Goal: Task Accomplishment & Management: Manage account settings

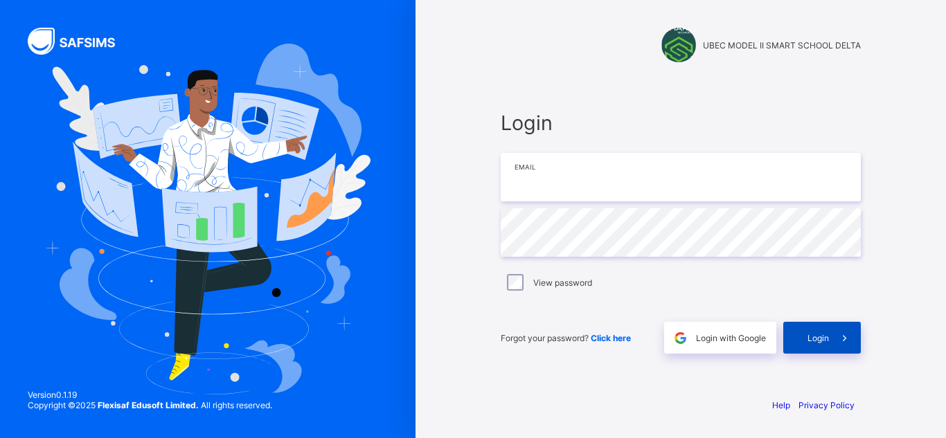
type input "**********"
click at [818, 350] on div "Login" at bounding box center [822, 338] width 78 height 32
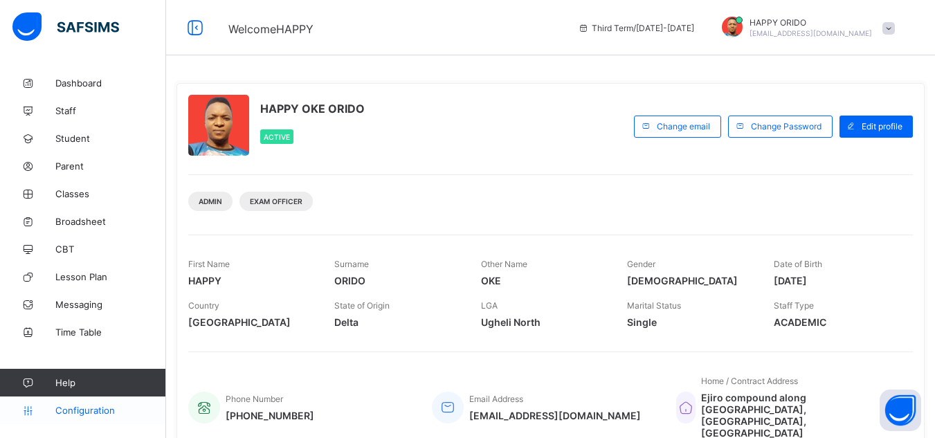
click at [85, 408] on span "Configuration" at bounding box center [110, 410] width 110 height 11
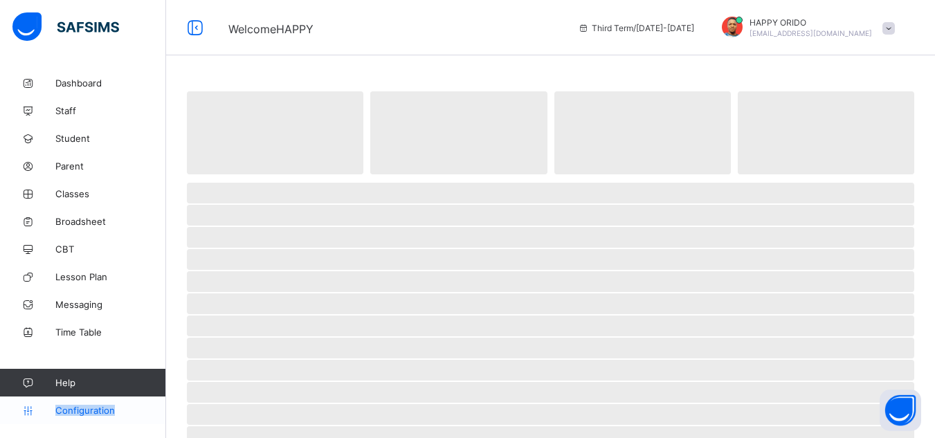
click at [85, 408] on span "Configuration" at bounding box center [110, 410] width 110 height 11
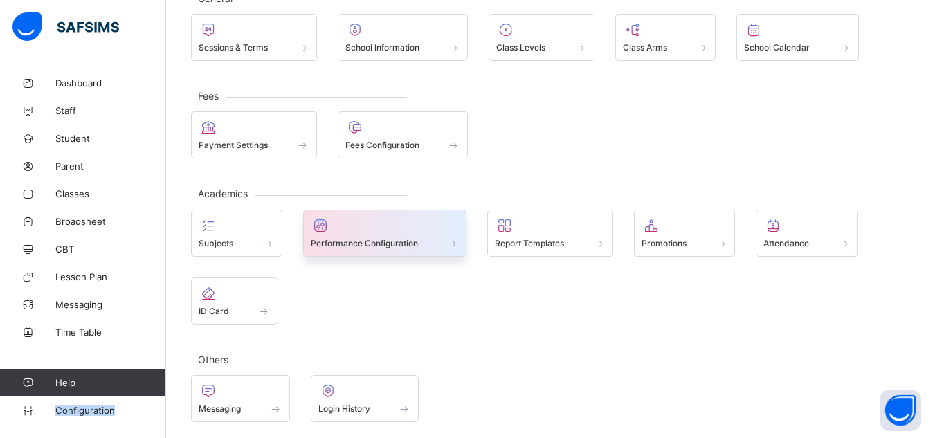
scroll to position [104, 0]
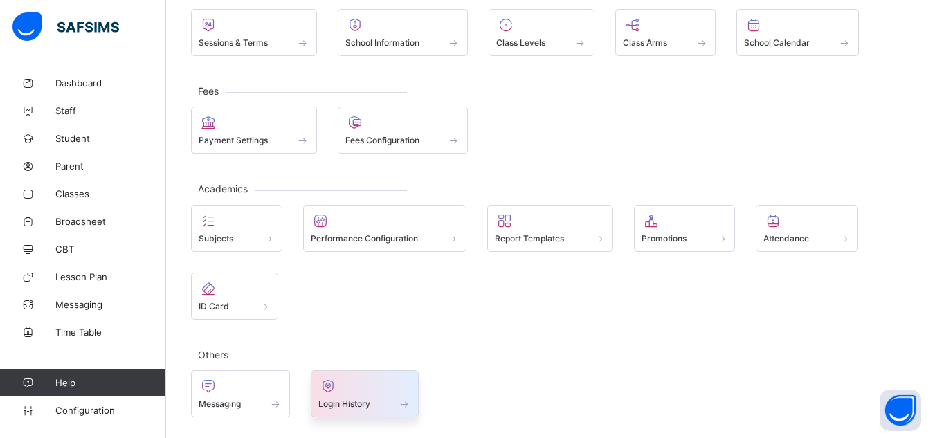
click at [365, 410] on div "Login History" at bounding box center [365, 393] width 109 height 47
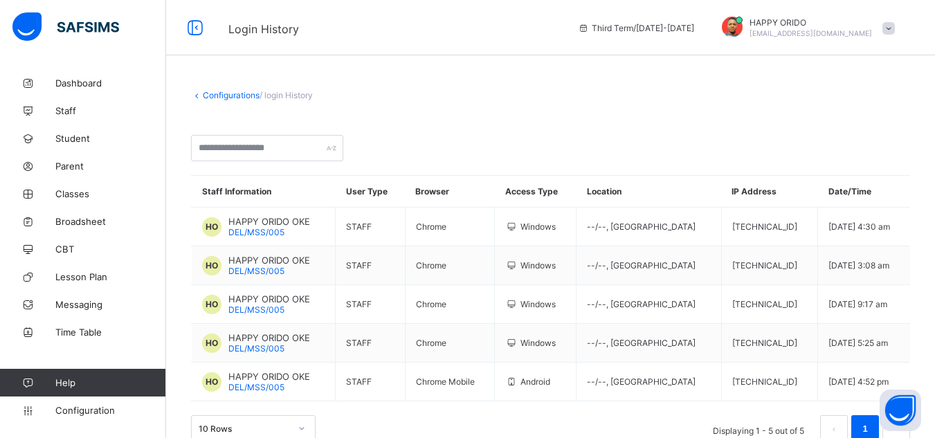
scroll to position [26, 0]
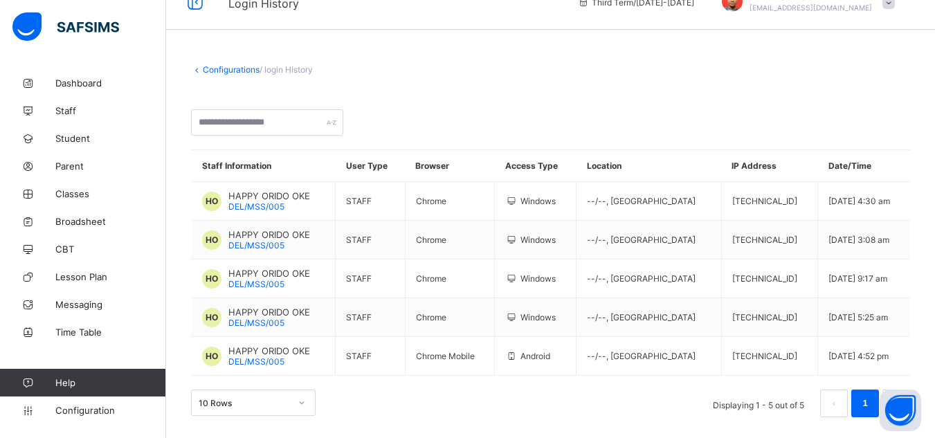
click at [219, 67] on link "Configurations" at bounding box center [231, 69] width 57 height 10
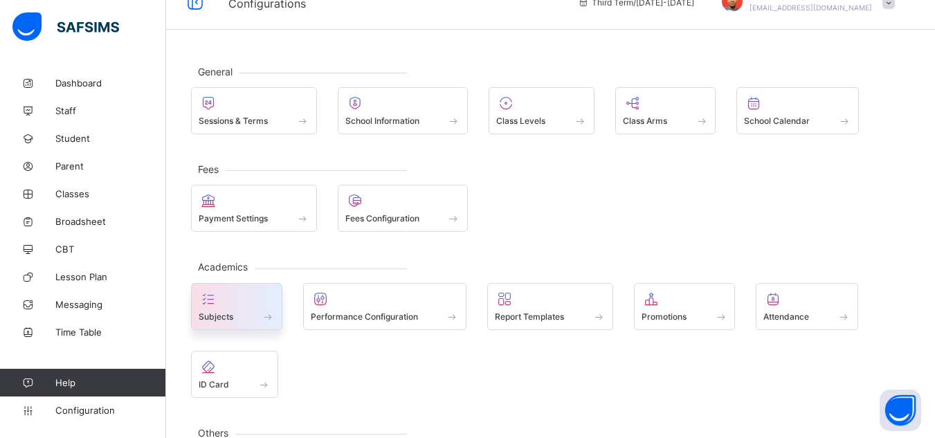
click at [231, 292] on div at bounding box center [237, 299] width 76 height 17
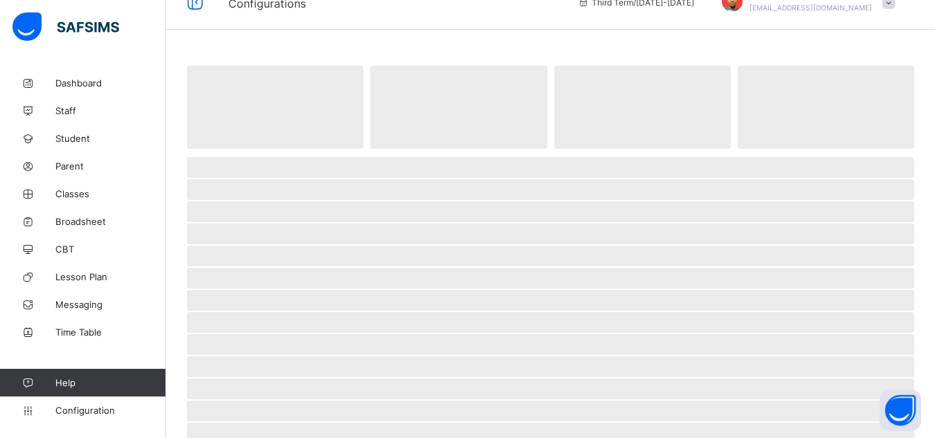
click at [231, 292] on span "‌" at bounding box center [550, 300] width 727 height 21
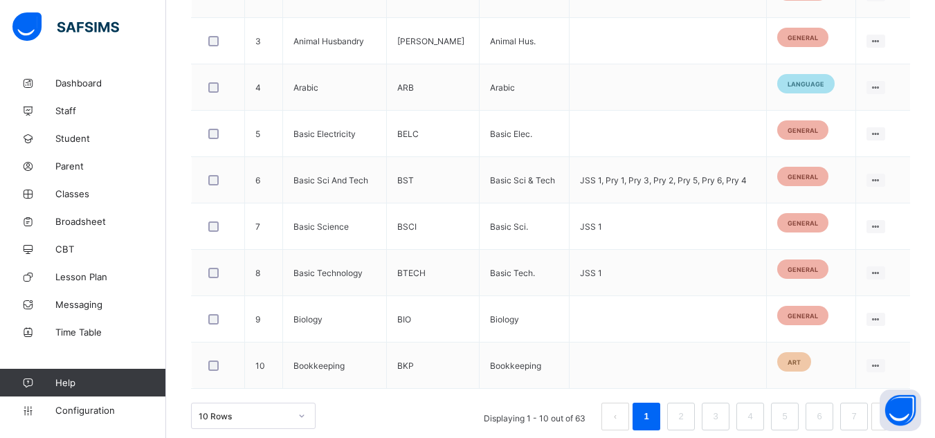
scroll to position [526, 0]
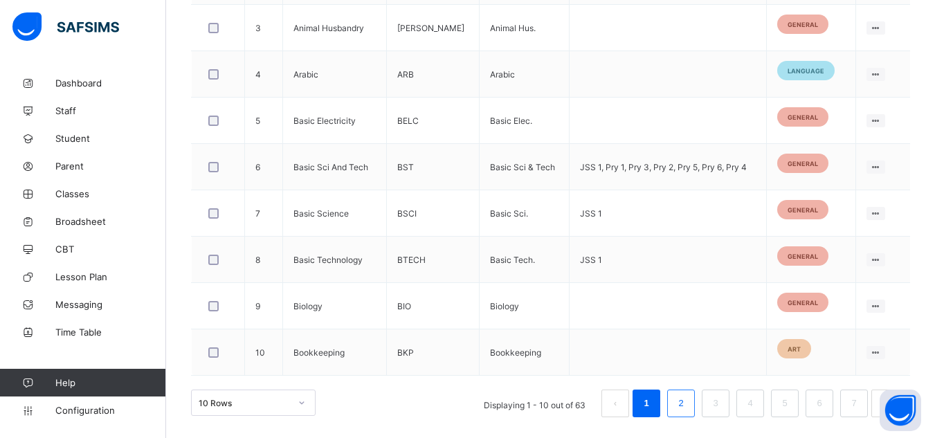
click at [683, 412] on li "2" at bounding box center [681, 404] width 28 height 28
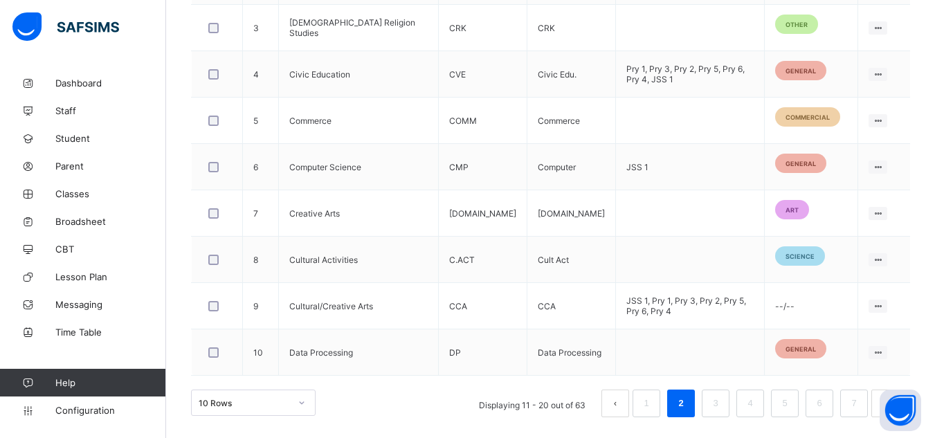
scroll to position [575, 0]
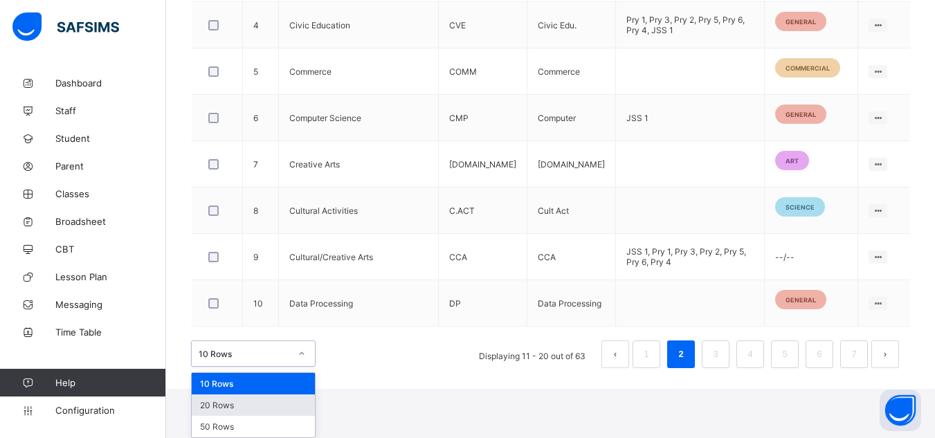
click at [302, 367] on div "option 20 Rows focused, 2 of 3. 3 results available. Use Up and Down to choose …" at bounding box center [253, 354] width 125 height 26
click at [255, 423] on div "50 Rows" at bounding box center [253, 426] width 123 height 21
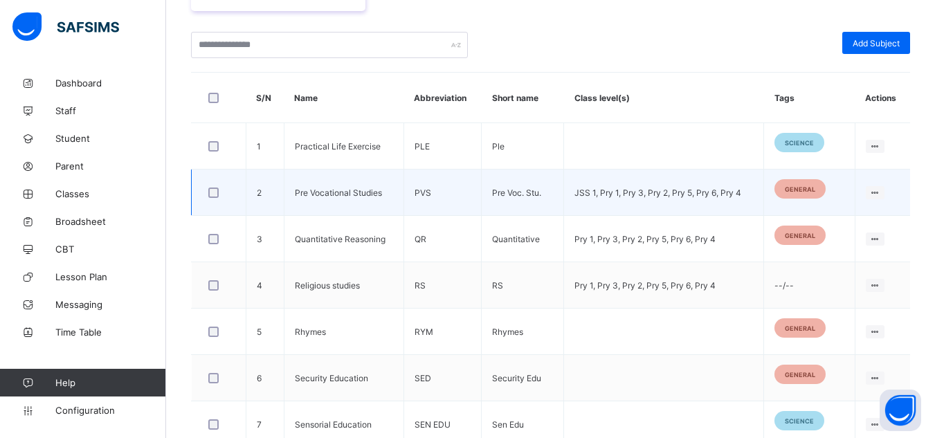
scroll to position [314, 0]
click at [539, 197] on td "Pre Voc. Stu." at bounding box center [523, 193] width 82 height 46
click at [244, 197] on td at bounding box center [219, 193] width 55 height 46
click at [219, 192] on div at bounding box center [219, 193] width 26 height 10
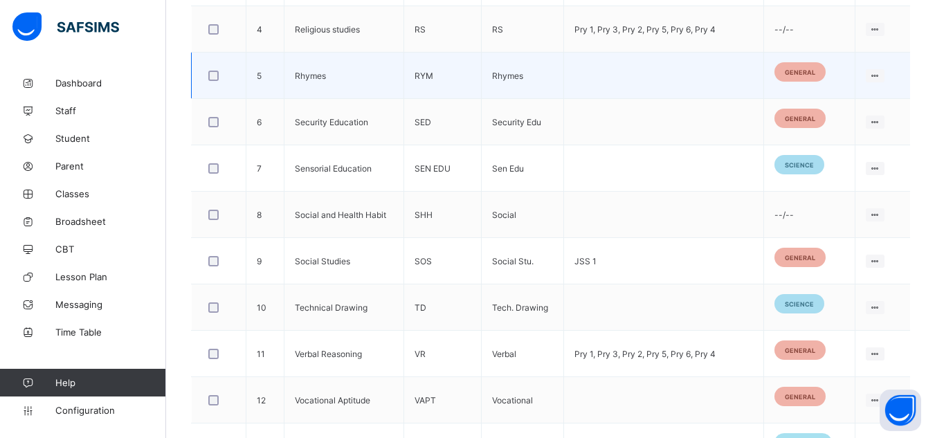
scroll to position [622, 0]
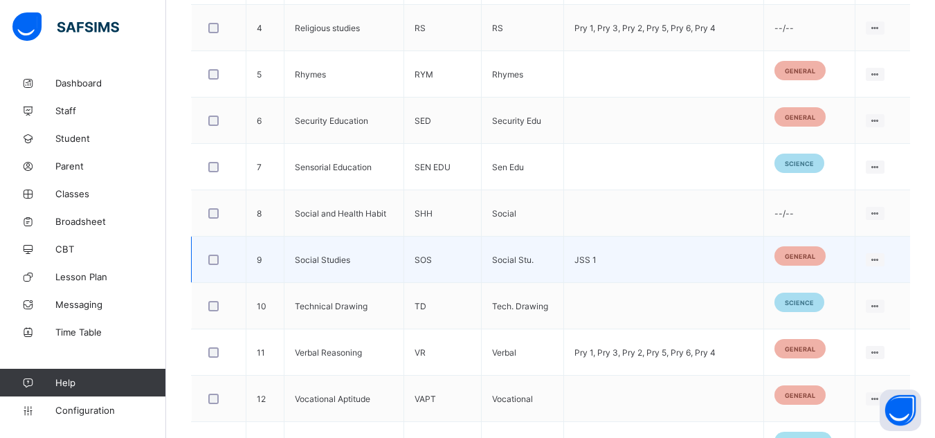
click at [541, 257] on td "Social Stu." at bounding box center [523, 260] width 82 height 46
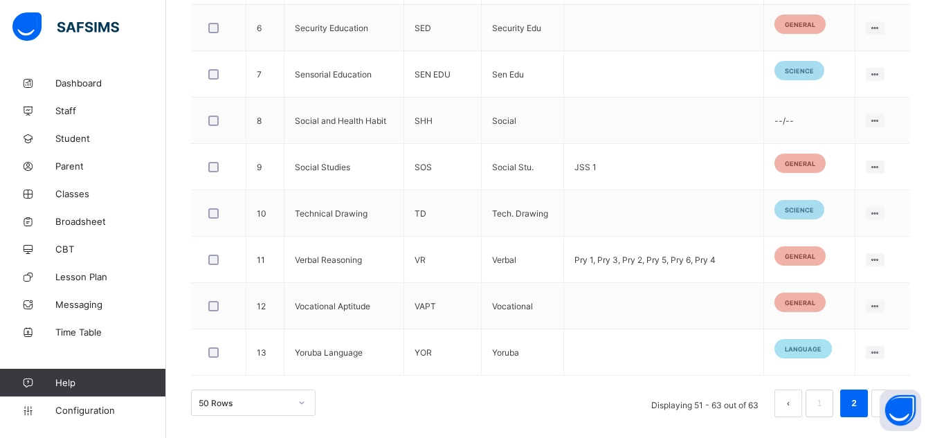
scroll to position [764, 0]
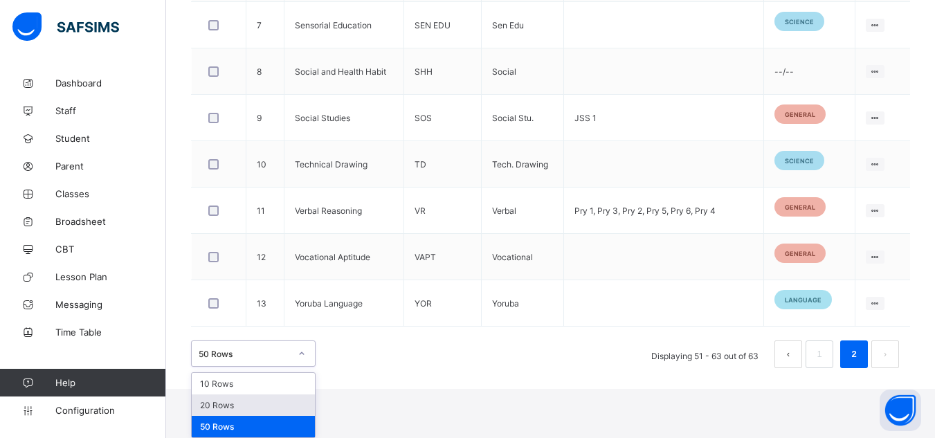
click at [294, 367] on div "option 20 Rows focused, 2 of 3. 3 results available. Use Up and Down to choose …" at bounding box center [253, 354] width 125 height 26
click at [246, 406] on div "20 Rows" at bounding box center [253, 405] width 123 height 21
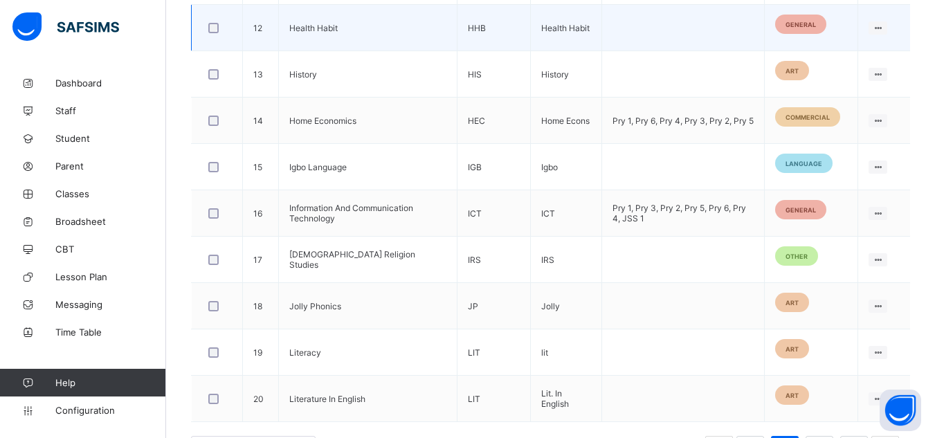
scroll to position [1040, 0]
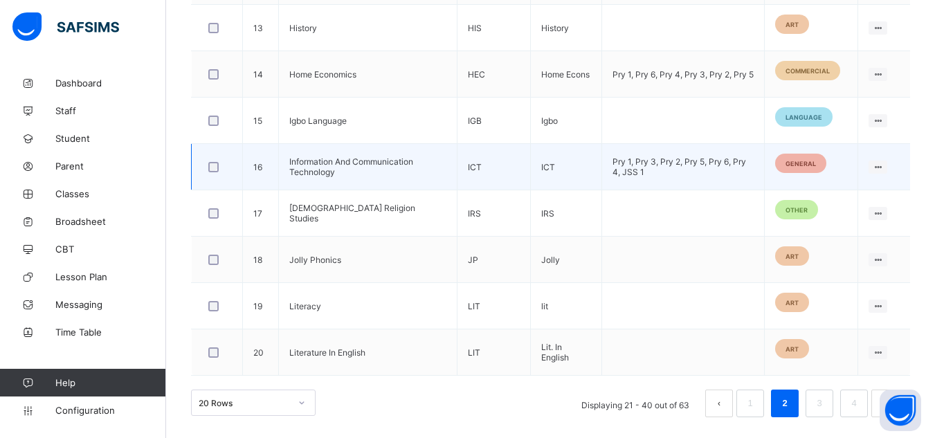
click at [424, 157] on td "Information And Communication Technology" at bounding box center [368, 167] width 179 height 46
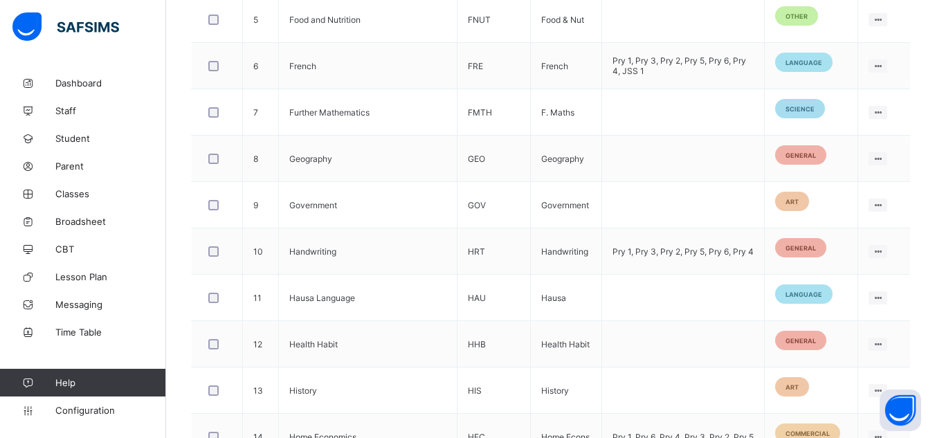
scroll to position [650, 0]
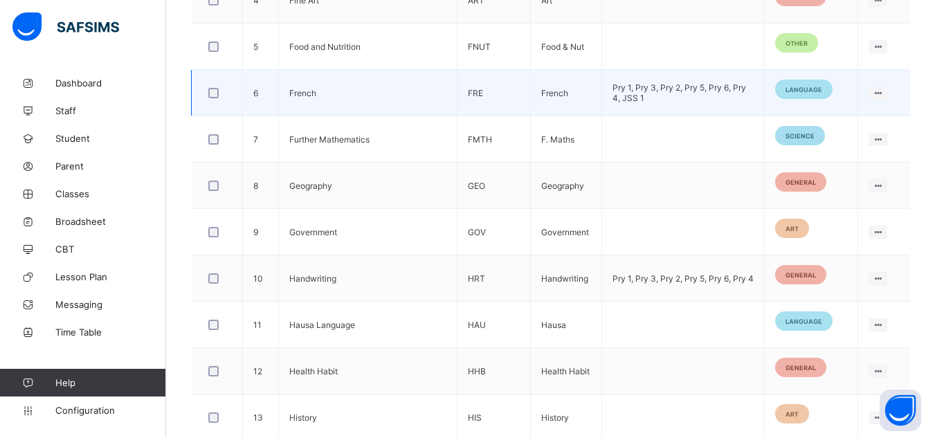
click at [205, 89] on div at bounding box center [217, 92] width 30 height 29
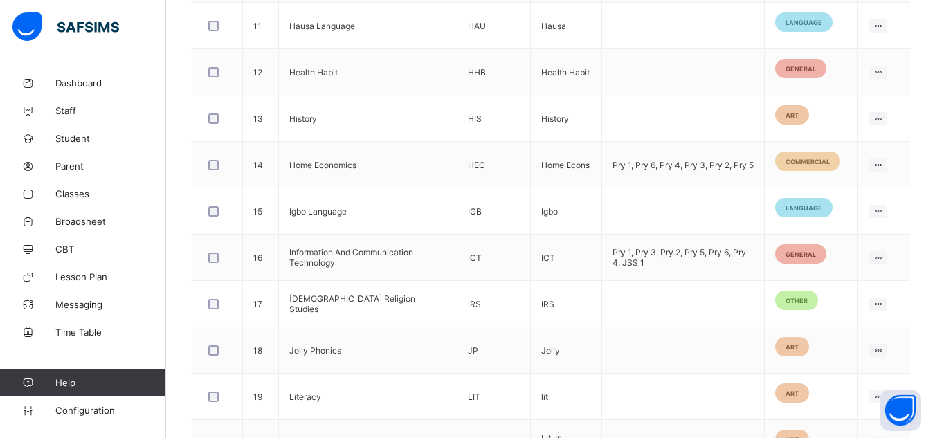
scroll to position [1040, 0]
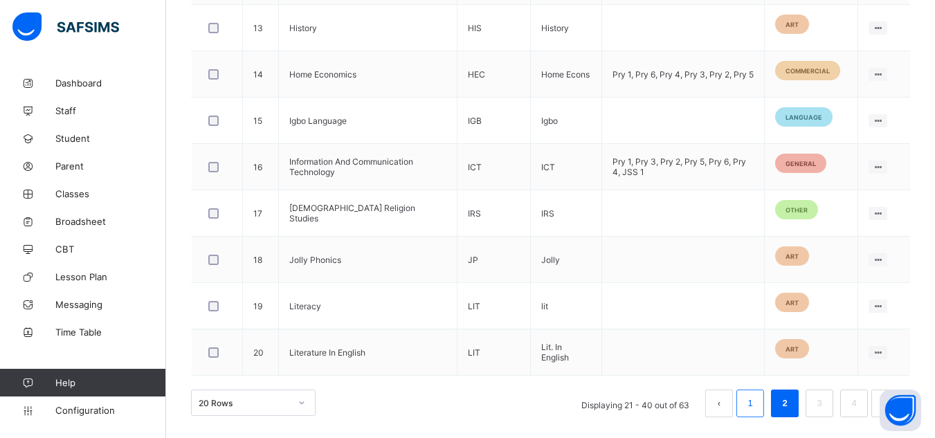
click at [757, 408] on link "1" at bounding box center [749, 404] width 13 height 18
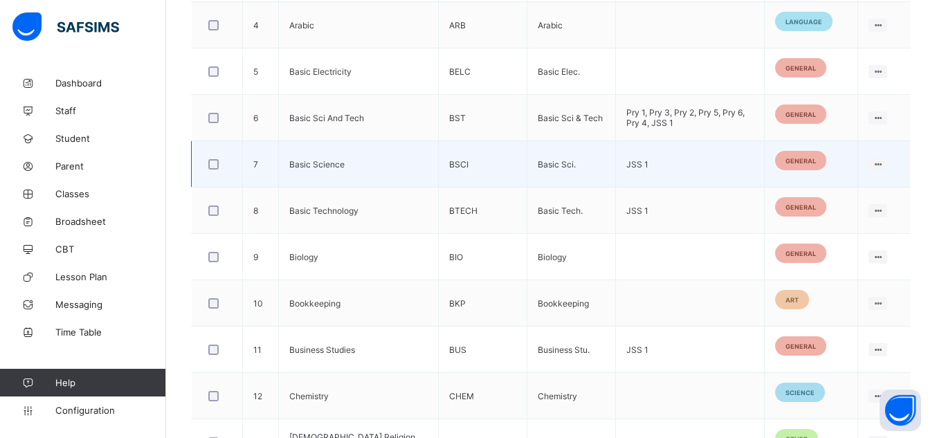
scroll to position [624, 0]
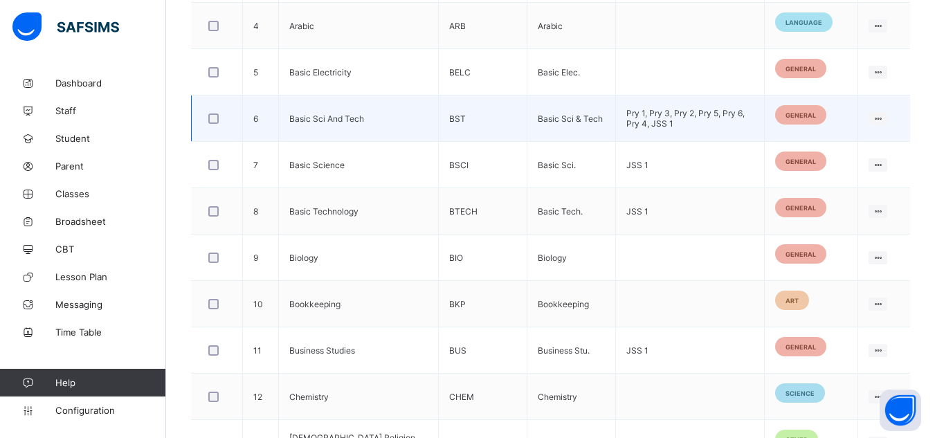
click at [213, 126] on div at bounding box center [217, 118] width 30 height 29
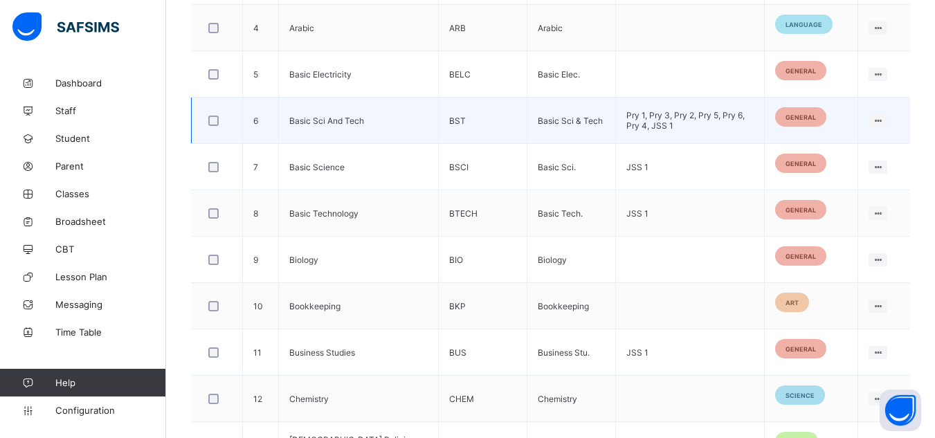
scroll to position [660, 0]
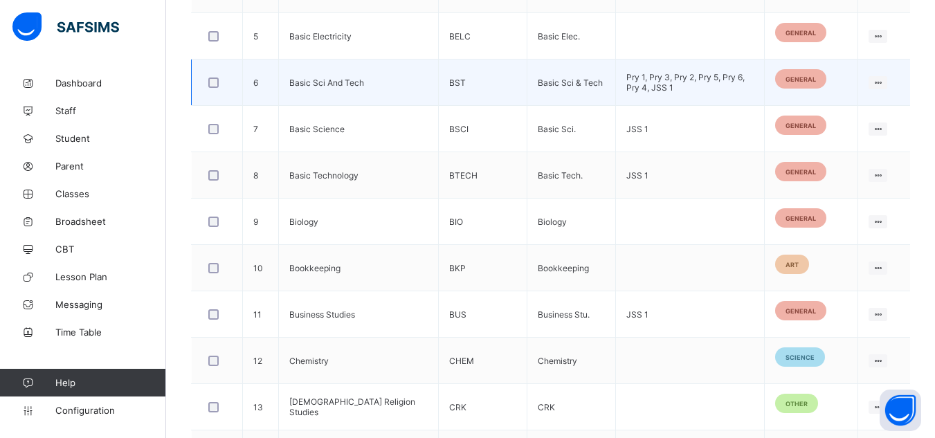
click at [209, 75] on div at bounding box center [217, 82] width 30 height 29
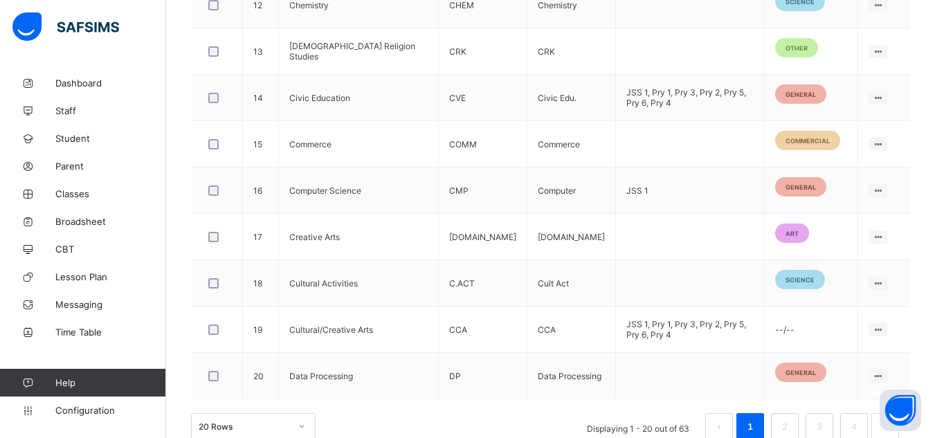
scroll to position [1040, 0]
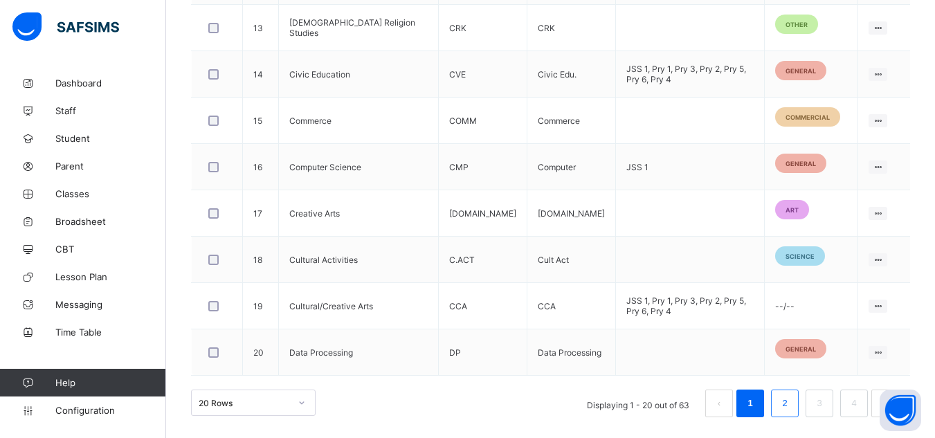
click at [785, 399] on li "2" at bounding box center [785, 404] width 28 height 28
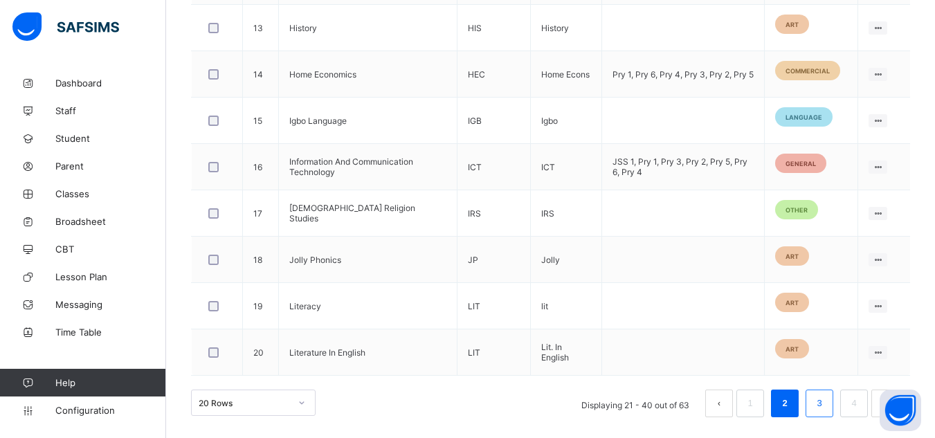
click at [826, 406] on link "3" at bounding box center [819, 404] width 13 height 18
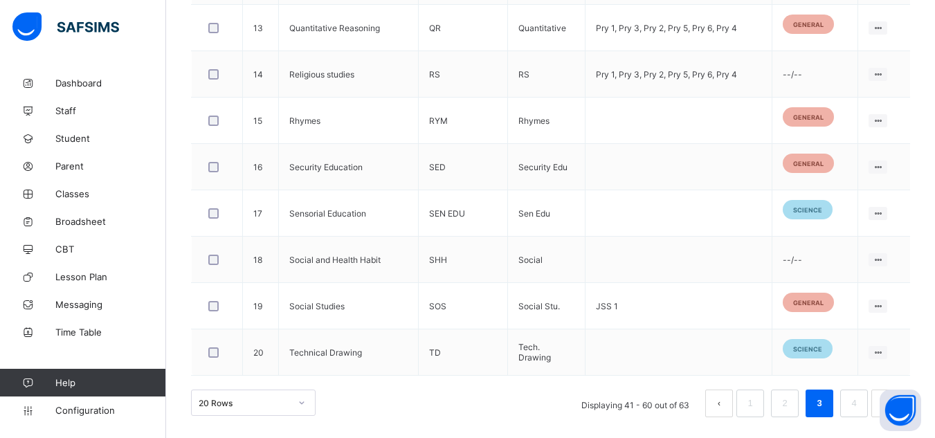
click at [826, 406] on link "3" at bounding box center [819, 404] width 13 height 18
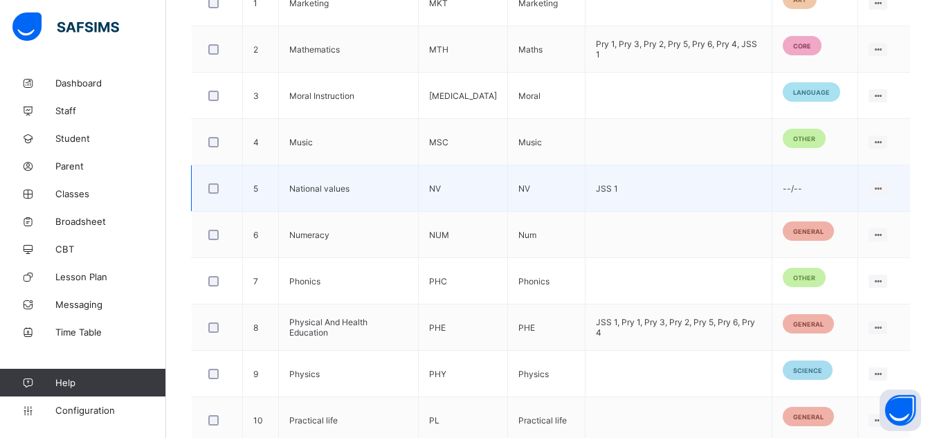
scroll to position [506, 0]
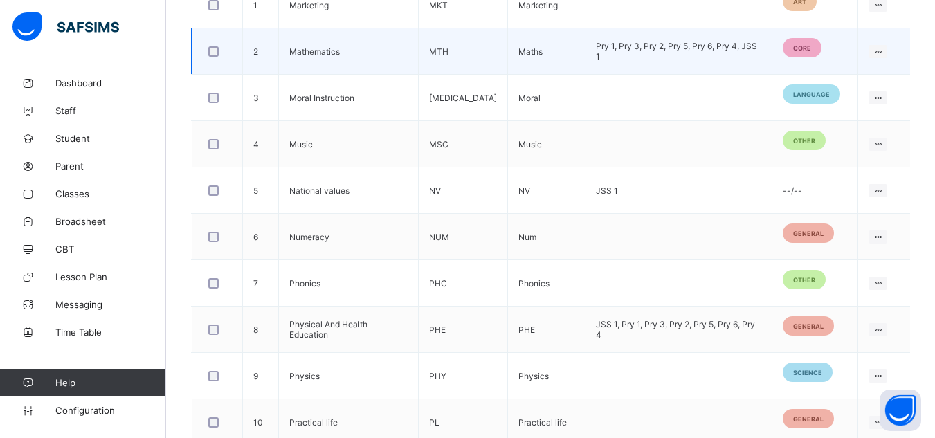
click at [212, 44] on div at bounding box center [217, 51] width 30 height 29
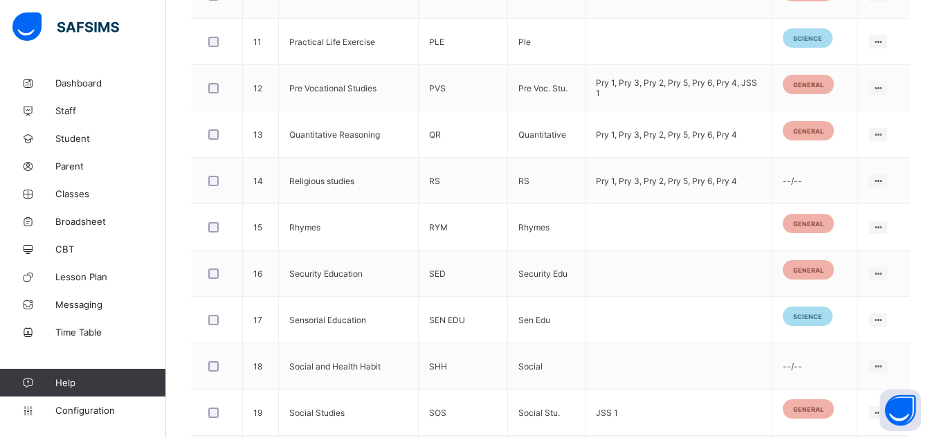
scroll to position [1040, 0]
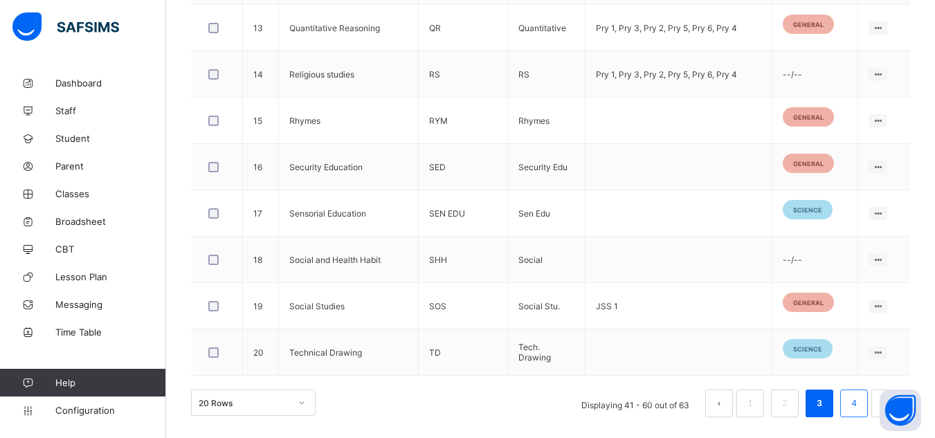
click at [858, 401] on link "4" at bounding box center [853, 404] width 13 height 18
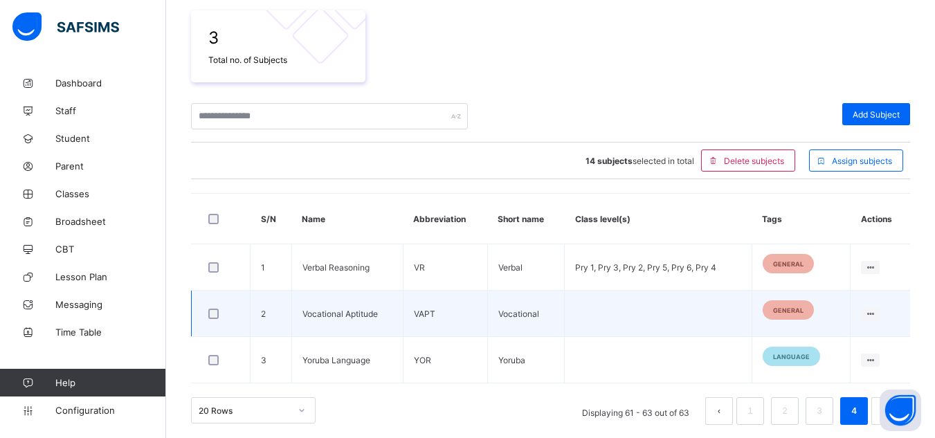
scroll to position [251, 0]
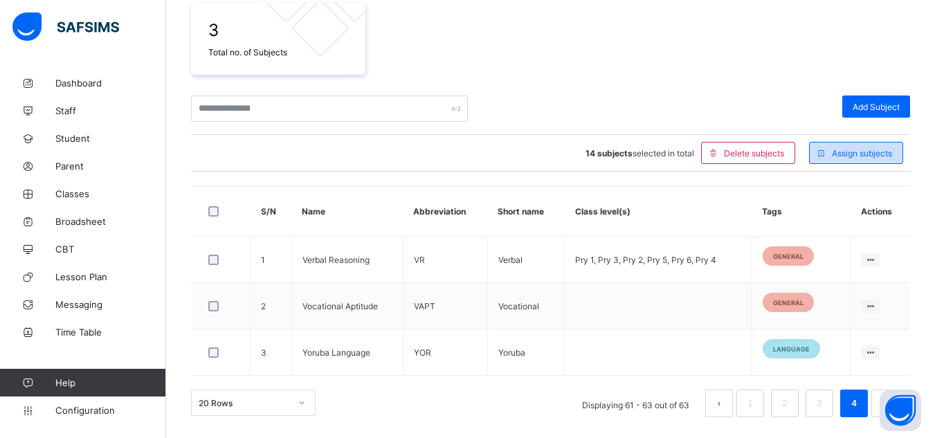
click at [852, 154] on span "Assign subjects" at bounding box center [862, 153] width 60 height 10
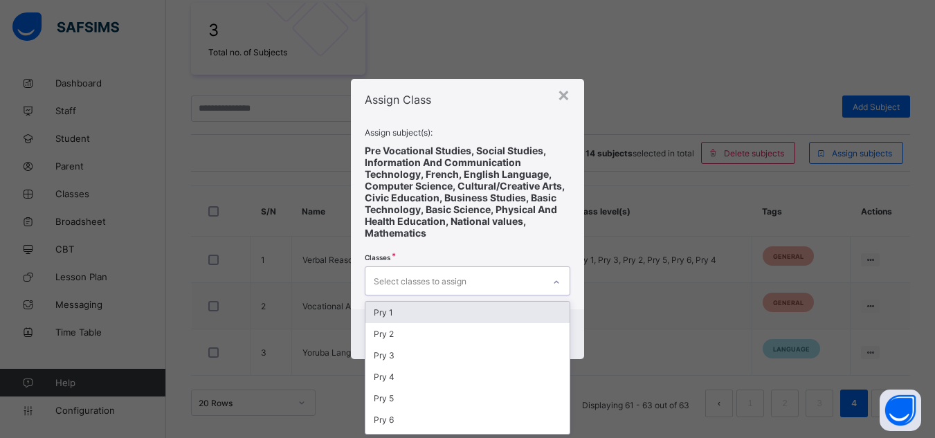
scroll to position [0, 0]
click at [516, 282] on div "Select classes to assign" at bounding box center [454, 280] width 179 height 27
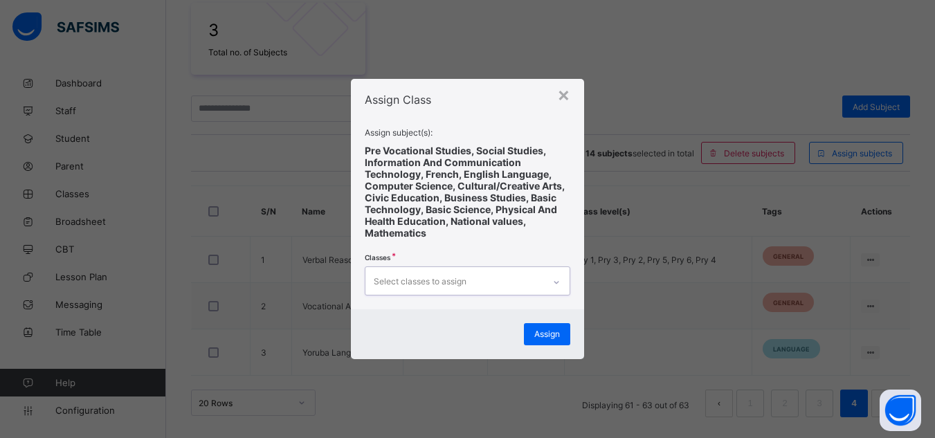
click at [516, 282] on div "Select classes to assign" at bounding box center [454, 280] width 179 height 27
click at [570, 93] on div "×" at bounding box center [563, 94] width 13 height 24
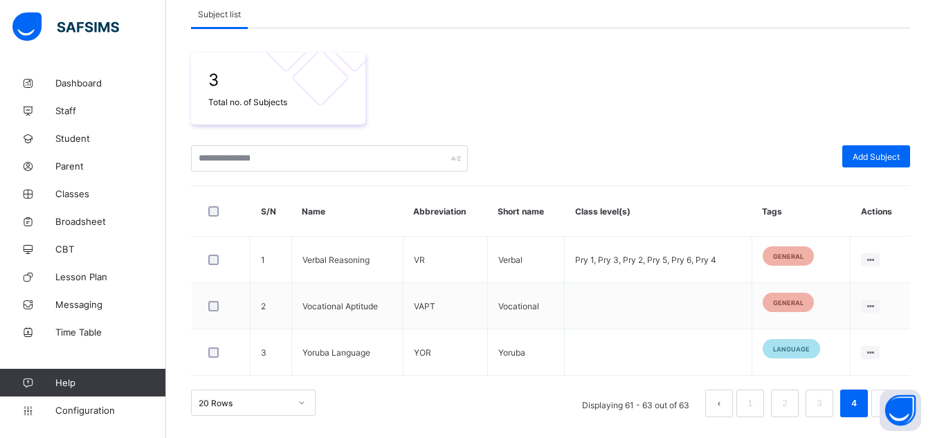
scroll to position [251, 0]
click at [289, 406] on div "20 Rows" at bounding box center [253, 403] width 125 height 26
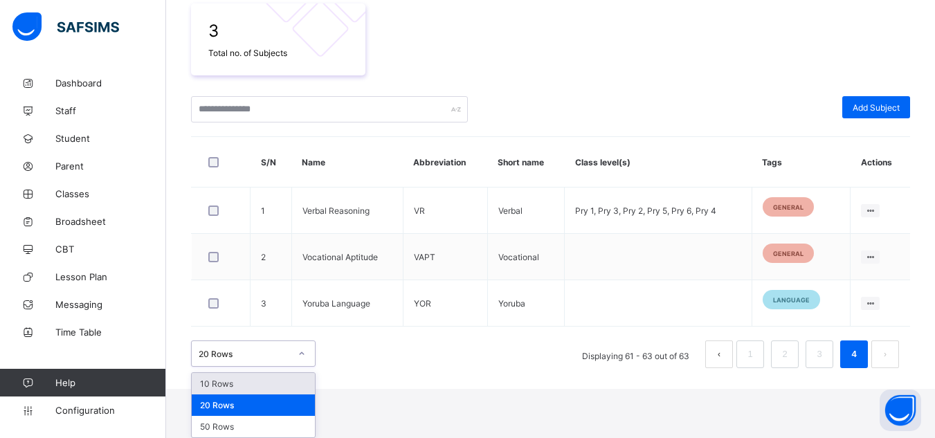
click at [251, 383] on div "10 Rows" at bounding box center [253, 383] width 123 height 21
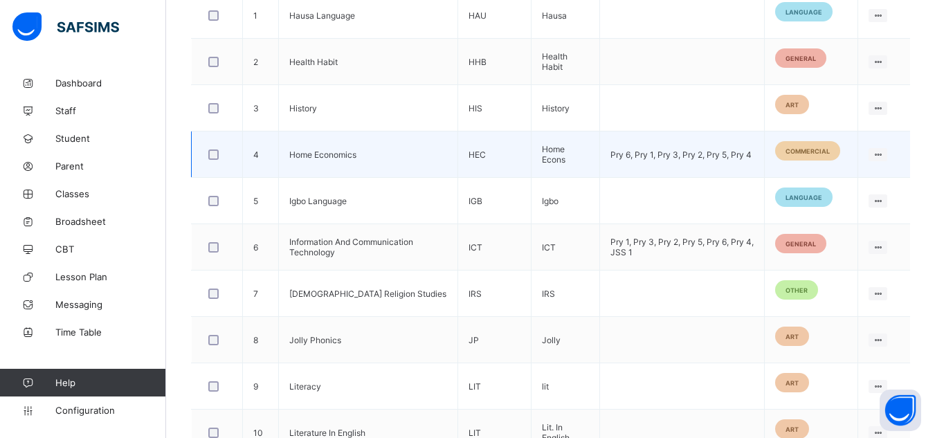
scroll to position [526, 0]
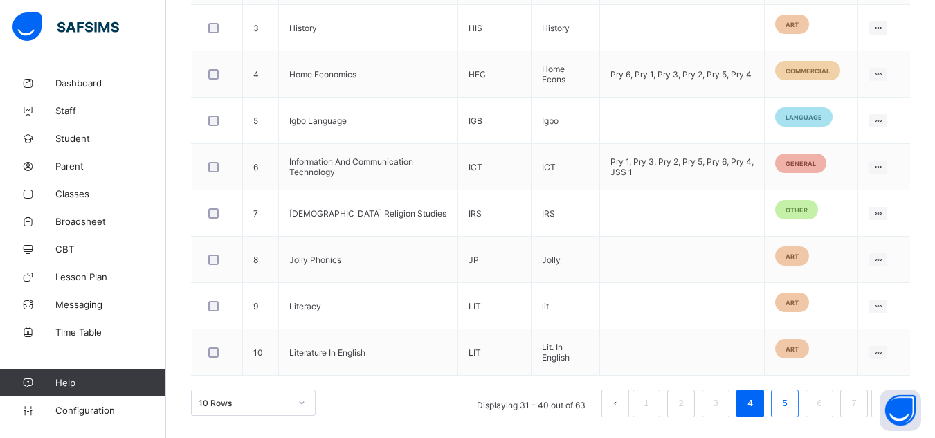
click at [791, 404] on link "5" at bounding box center [784, 404] width 13 height 18
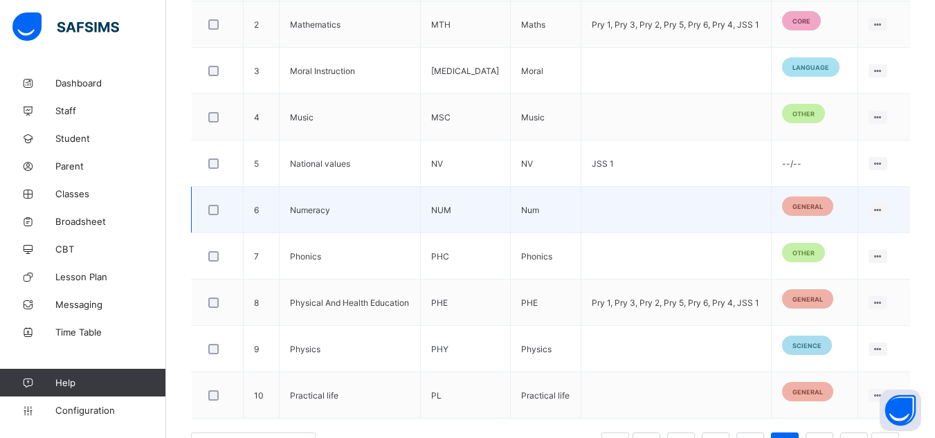
scroll to position [576, 0]
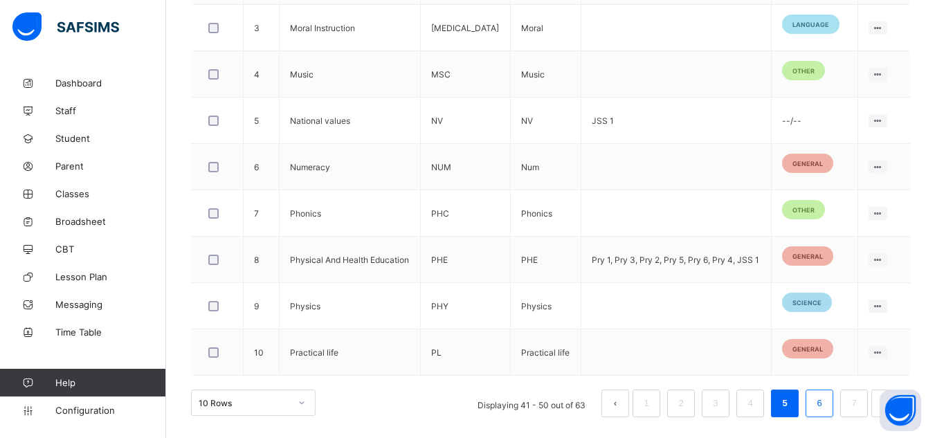
click at [816, 398] on li "6" at bounding box center [820, 404] width 28 height 28
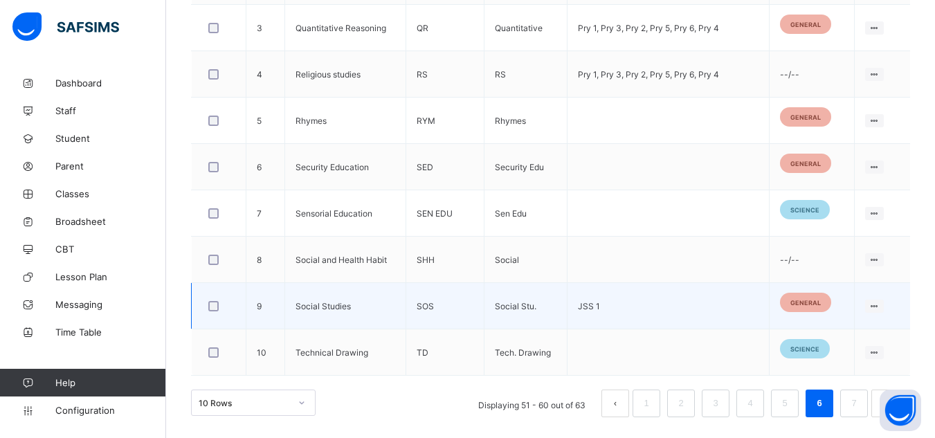
click at [210, 298] on div at bounding box center [218, 305] width 33 height 29
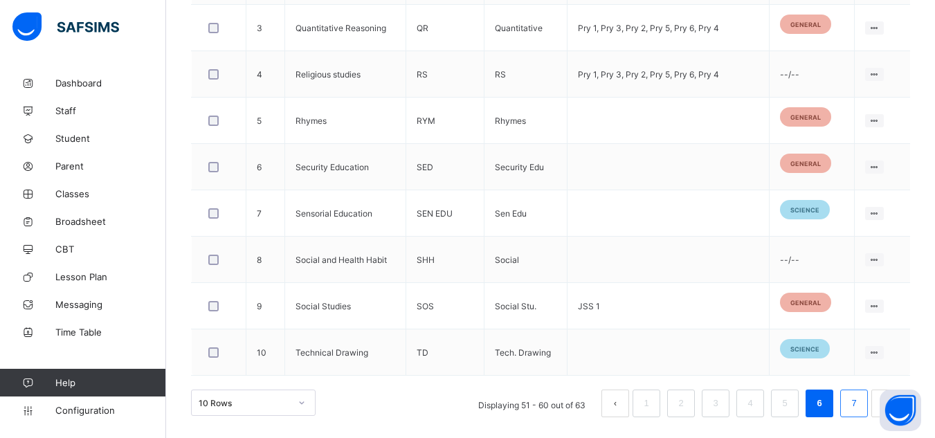
click at [860, 412] on link "7" at bounding box center [853, 404] width 13 height 18
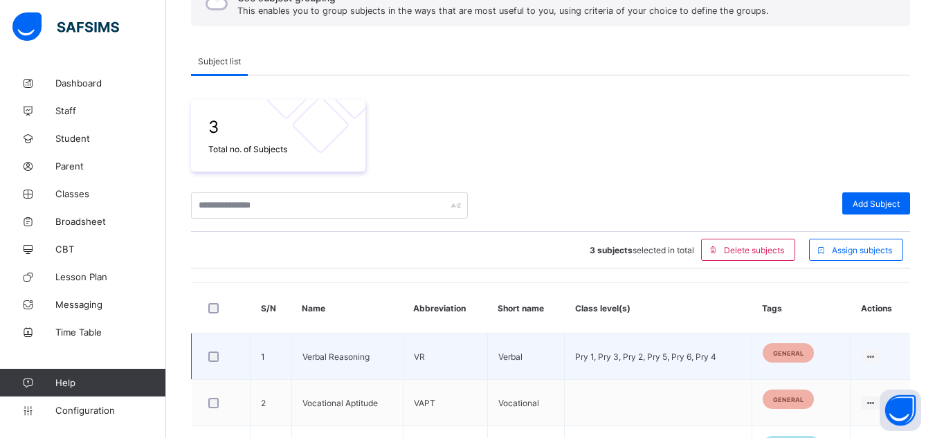
scroll to position [251, 0]
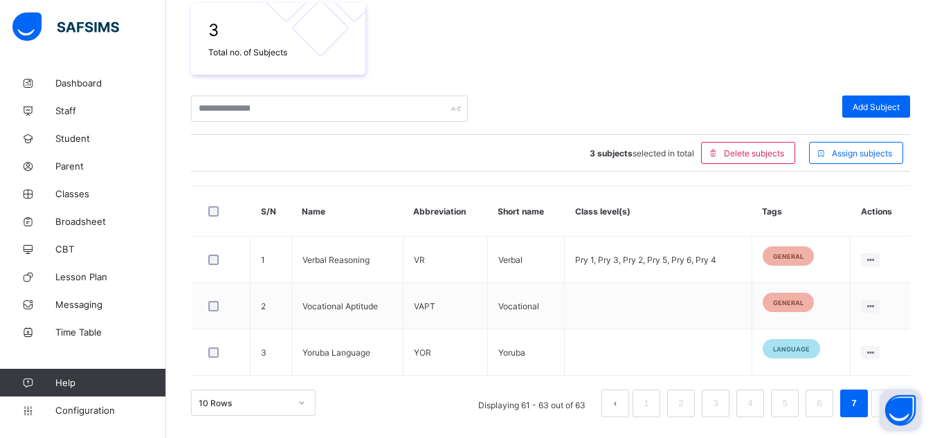
click at [891, 402] on button "Open asap" at bounding box center [901, 411] width 42 height 42
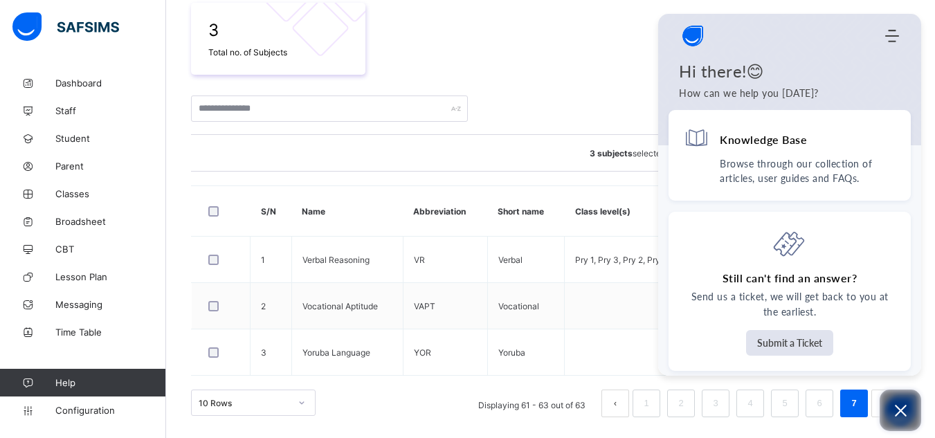
click at [896, 409] on icon "Open asap" at bounding box center [900, 410] width 17 height 17
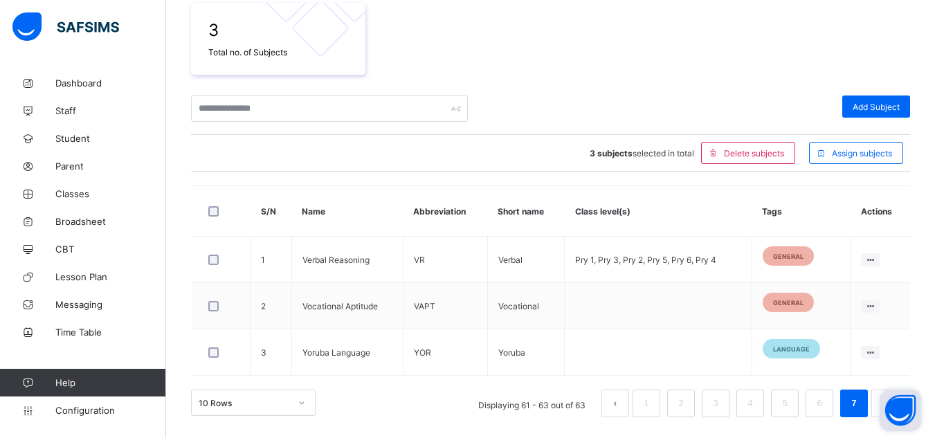
click at [617, 413] on button "prev page" at bounding box center [615, 404] width 28 height 28
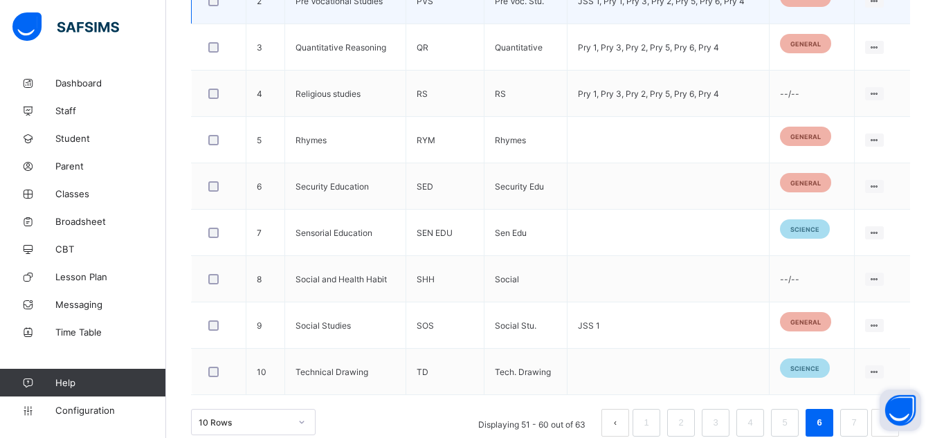
scroll to position [576, 0]
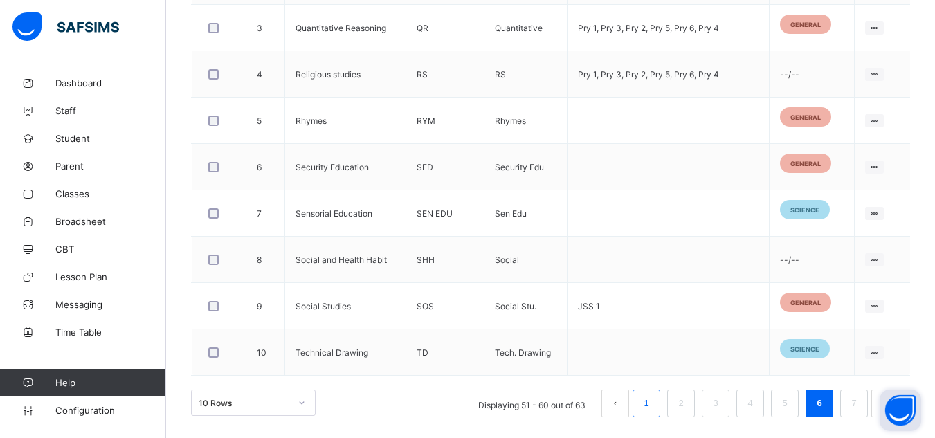
click at [653, 399] on link "1" at bounding box center [646, 404] width 13 height 18
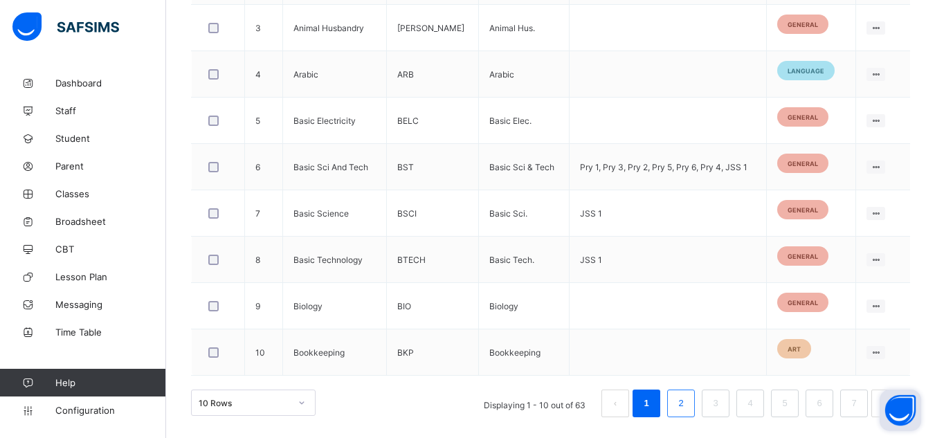
click at [685, 408] on link "2" at bounding box center [680, 404] width 13 height 18
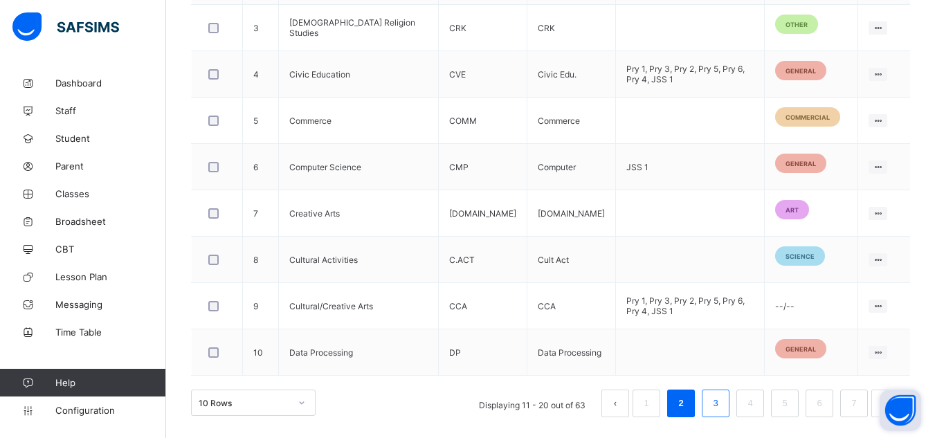
click at [722, 404] on link "3" at bounding box center [715, 404] width 13 height 18
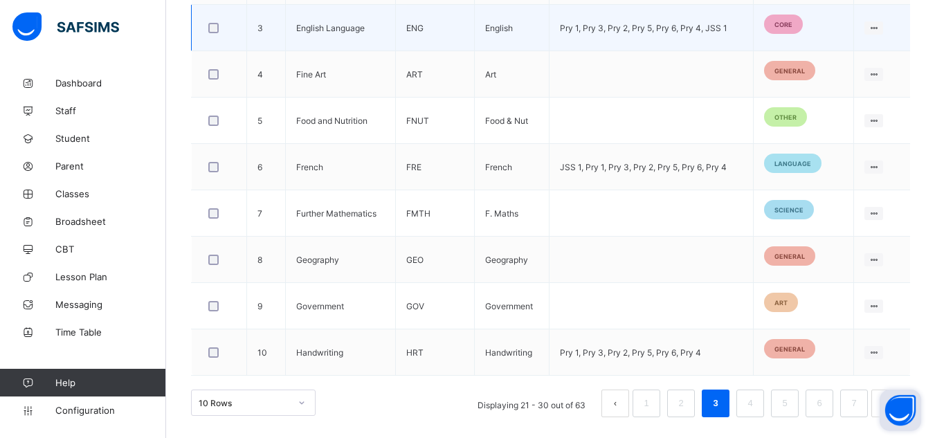
click at [204, 28] on div at bounding box center [219, 27] width 34 height 29
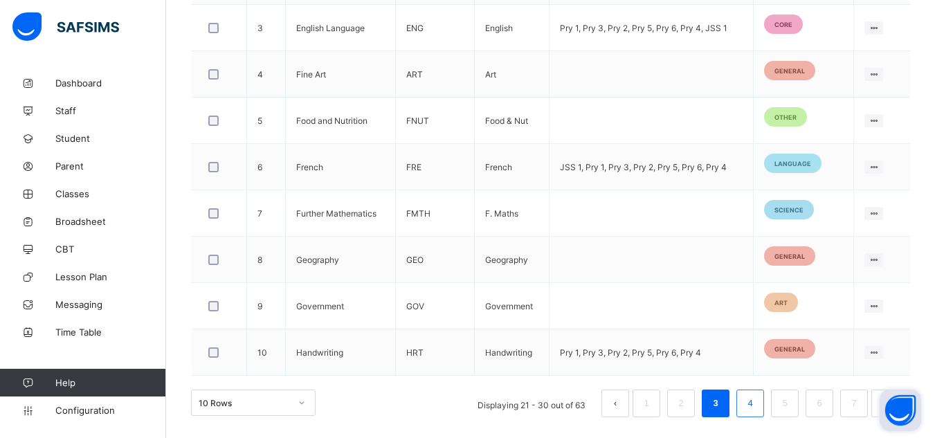
click at [757, 397] on link "4" at bounding box center [749, 404] width 13 height 18
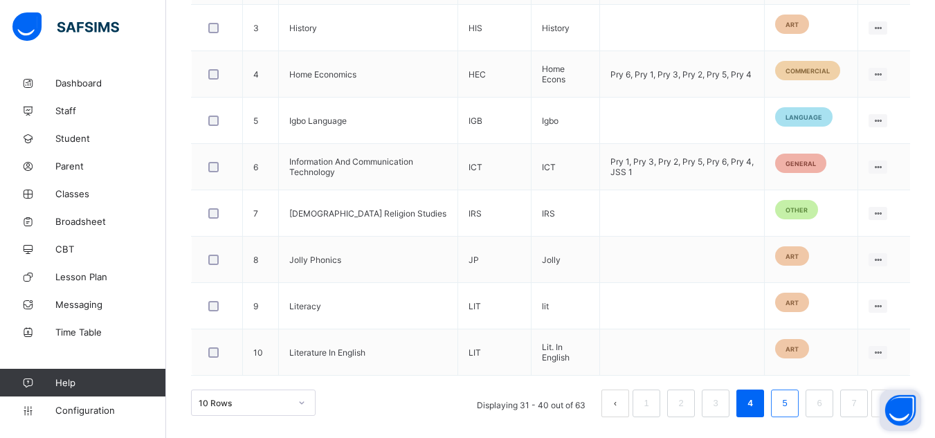
click at [781, 404] on li "5" at bounding box center [785, 404] width 28 height 28
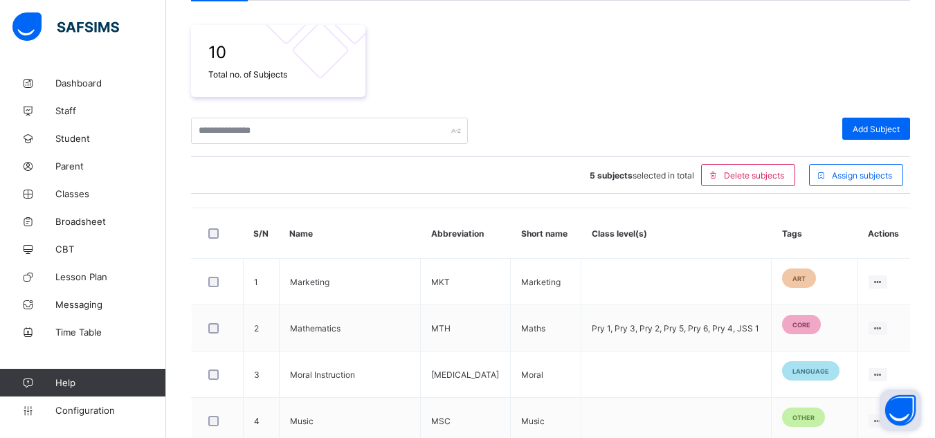
scroll to position [228, 0]
click at [876, 179] on span "Assign subjects" at bounding box center [862, 176] width 60 height 10
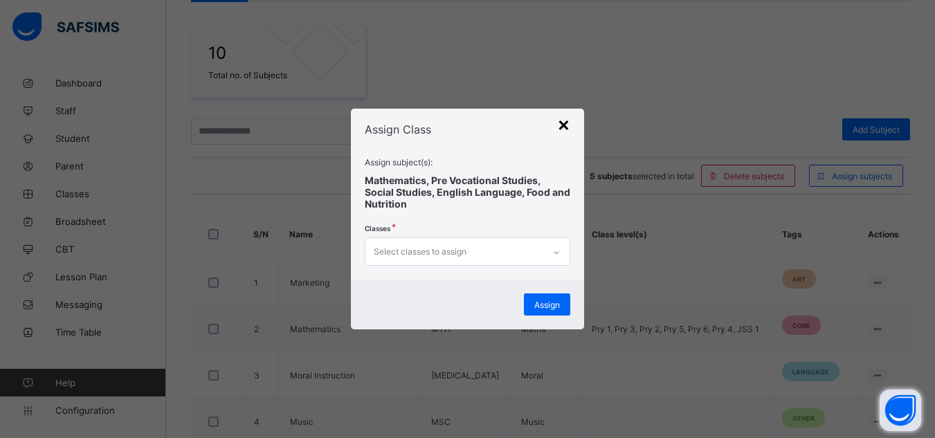
click at [566, 123] on div "×" at bounding box center [563, 124] width 13 height 24
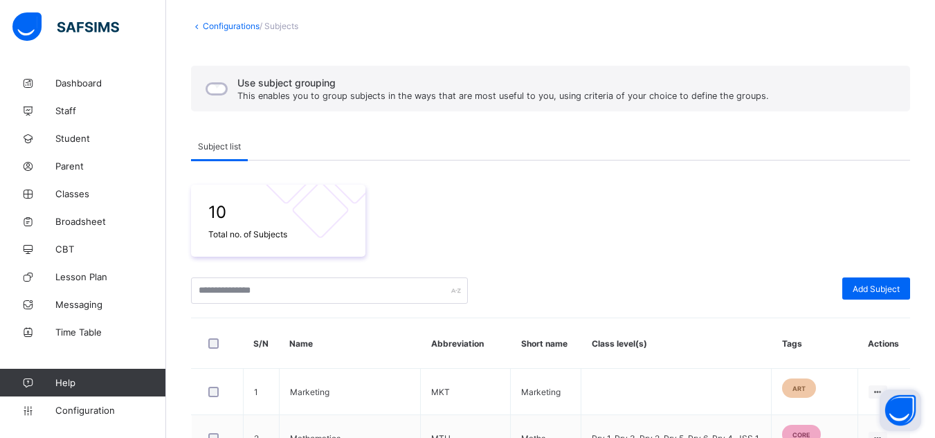
scroll to position [69, 0]
click at [278, 150] on span "Grouping" at bounding box center [272, 147] width 35 height 10
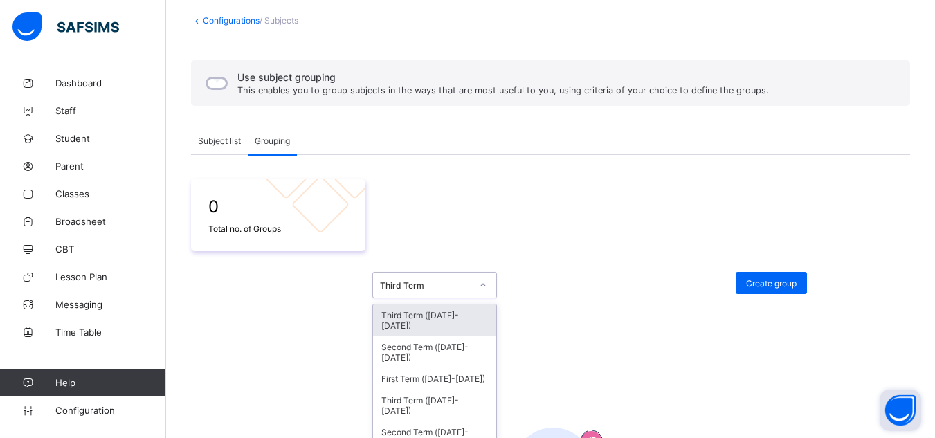
scroll to position [76, 0]
click at [449, 295] on div "Third Term" at bounding box center [434, 284] width 125 height 26
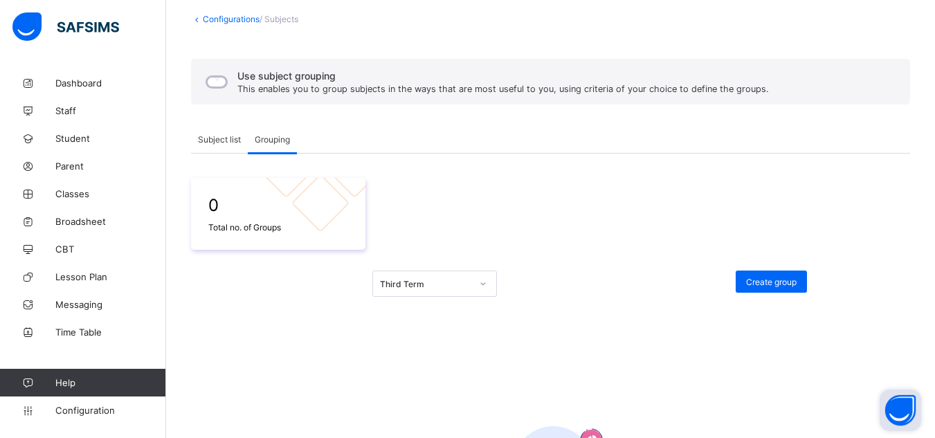
click at [425, 230] on div "0 Total no. of Groups" at bounding box center [550, 214] width 719 height 72
click at [224, 136] on span "Subject list" at bounding box center [219, 139] width 43 height 10
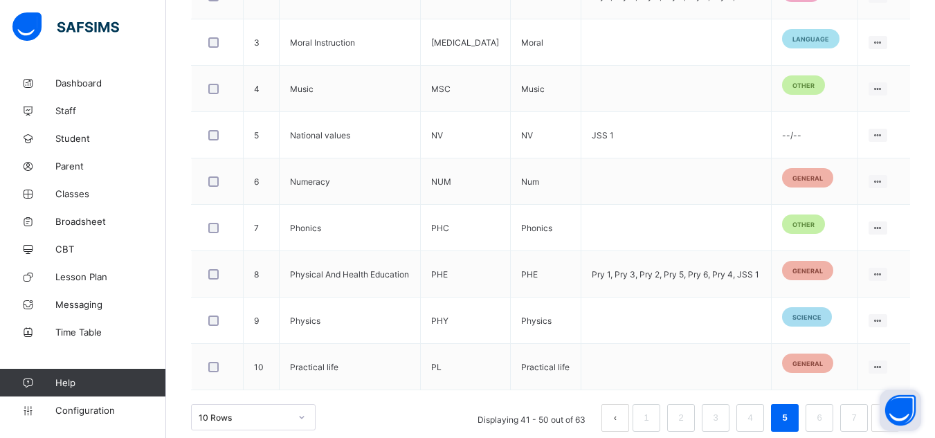
scroll to position [526, 0]
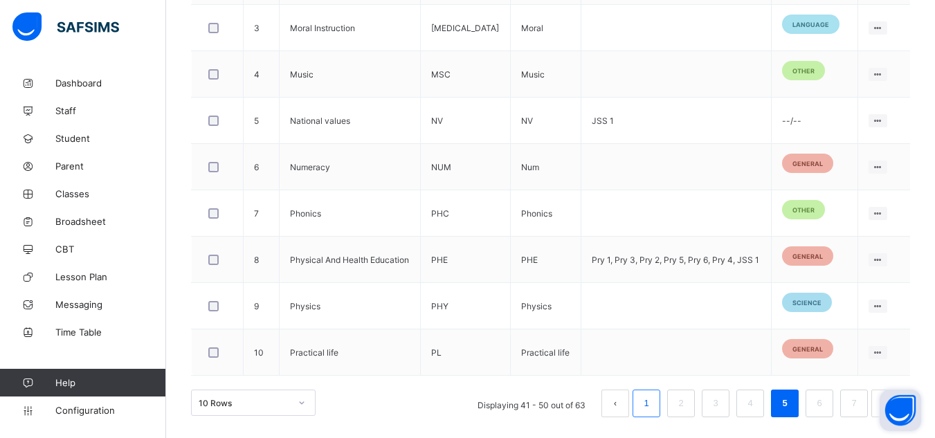
click at [644, 408] on li "1" at bounding box center [647, 404] width 28 height 28
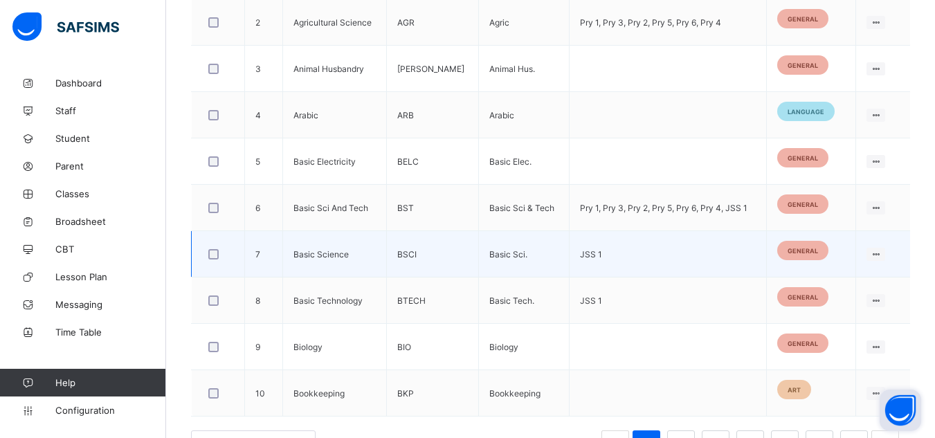
scroll to position [487, 0]
click at [203, 258] on div at bounding box center [218, 252] width 32 height 29
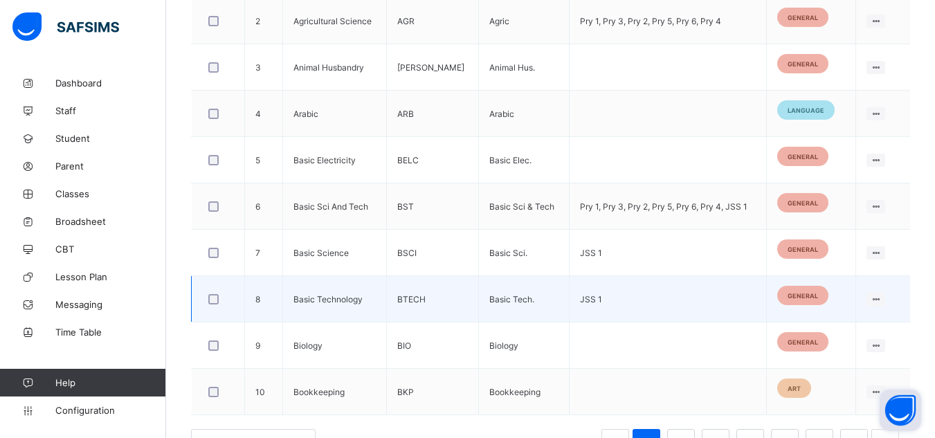
scroll to position [576, 0]
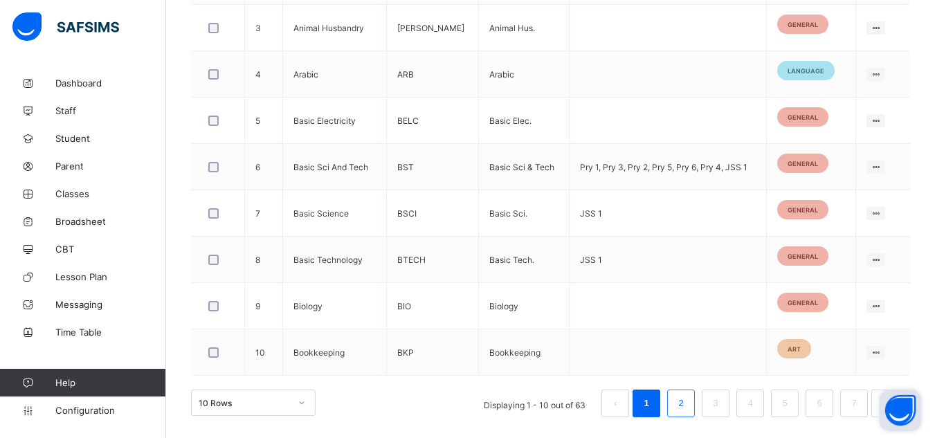
click at [687, 407] on link "2" at bounding box center [680, 404] width 13 height 18
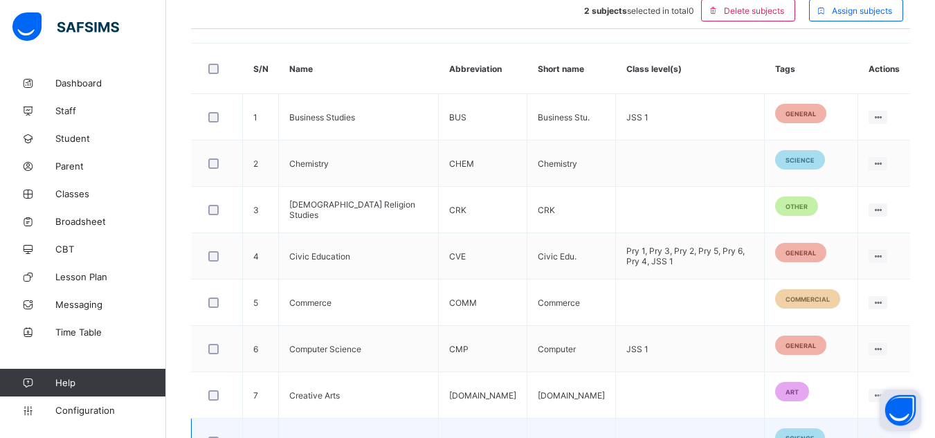
scroll to position [390, 0]
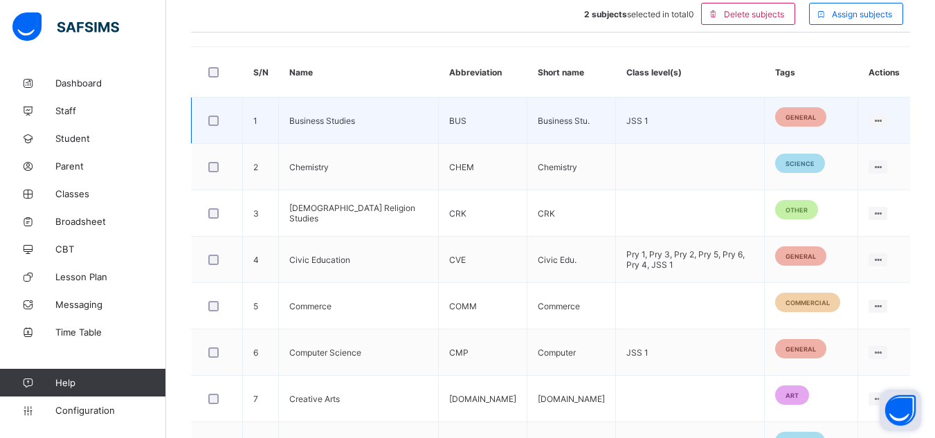
click at [206, 121] on div at bounding box center [217, 121] width 23 height 10
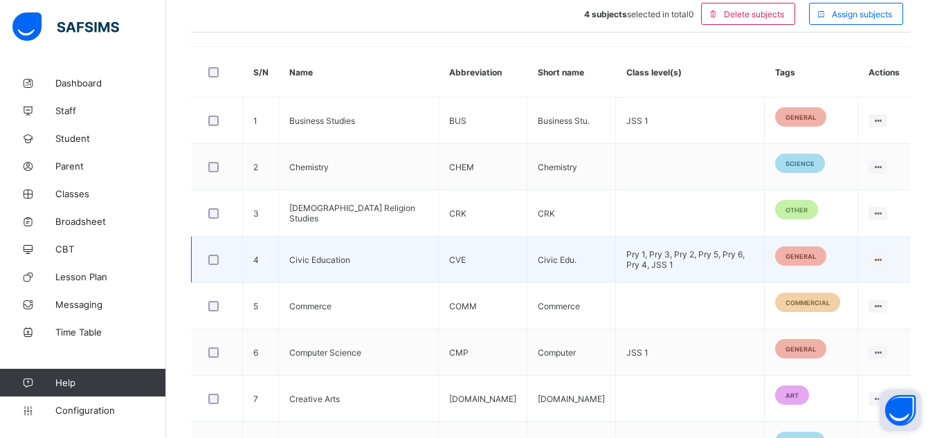
click at [219, 269] on div at bounding box center [217, 259] width 30 height 29
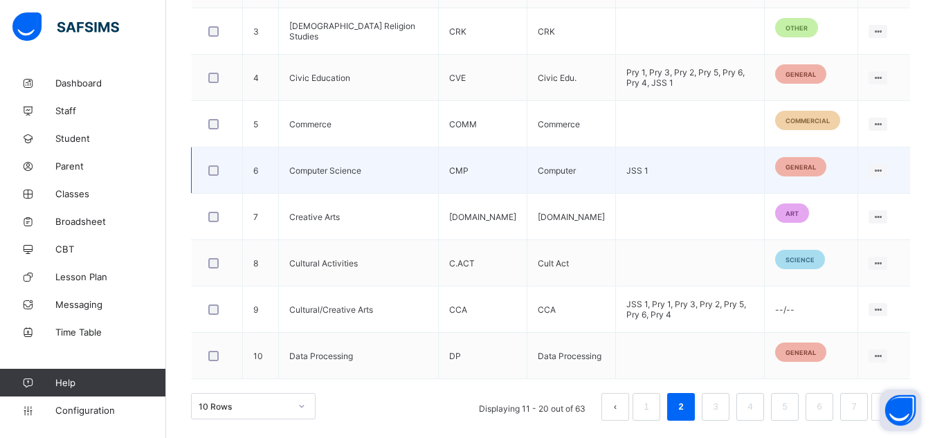
scroll to position [576, 0]
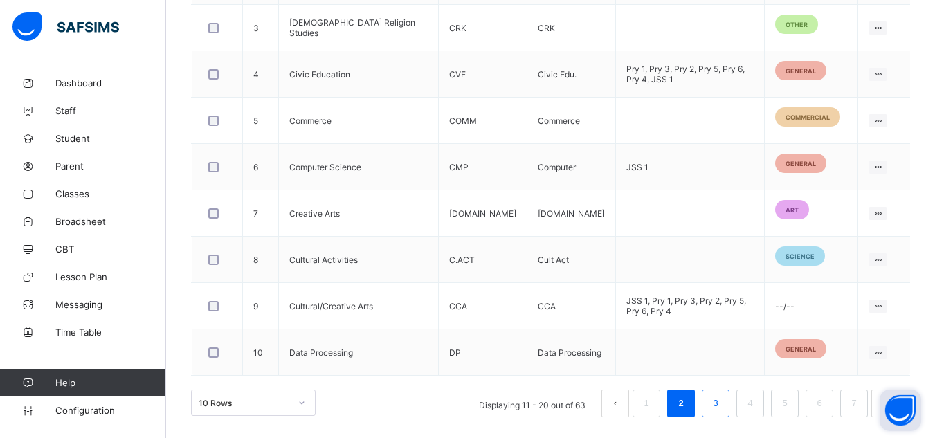
click at [719, 397] on link "3" at bounding box center [715, 404] width 13 height 18
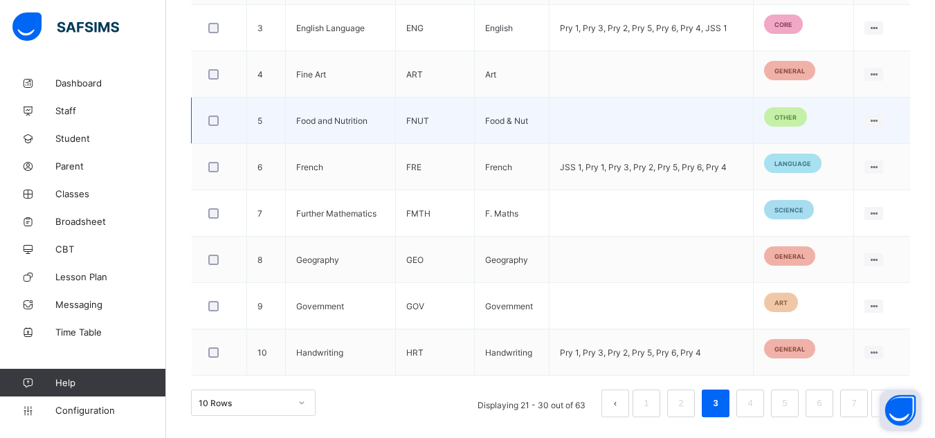
click at [216, 127] on div at bounding box center [219, 120] width 34 height 29
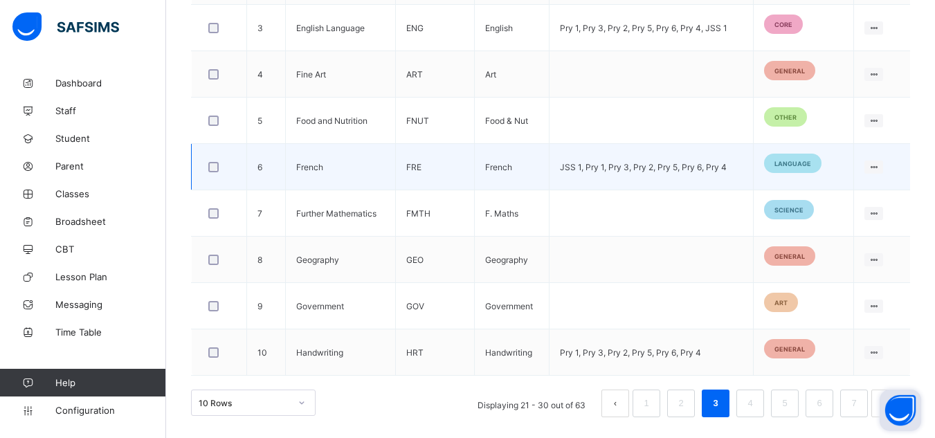
click at [214, 175] on div at bounding box center [219, 166] width 34 height 29
click at [213, 172] on div at bounding box center [219, 166] width 34 height 29
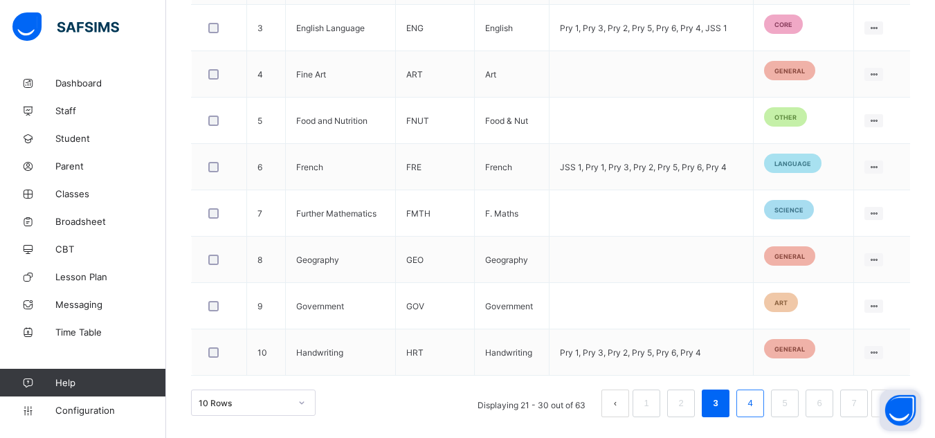
click at [750, 406] on li "4" at bounding box center [750, 404] width 28 height 28
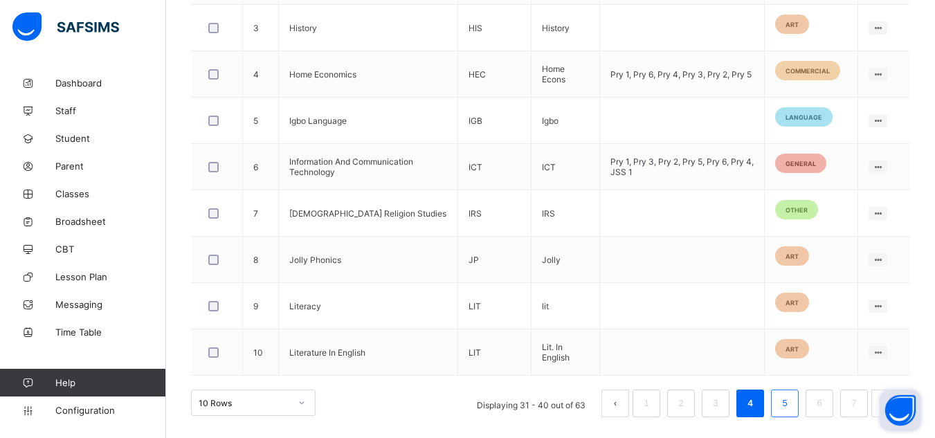
click at [784, 396] on li "5" at bounding box center [785, 404] width 28 height 28
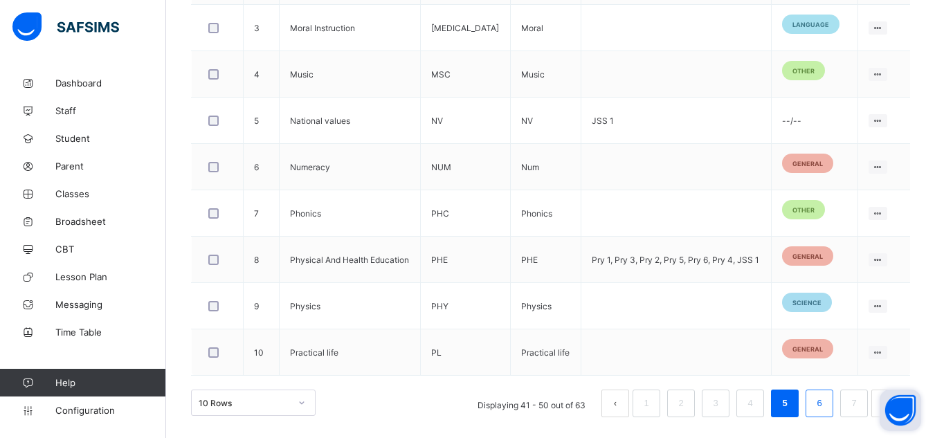
click at [821, 407] on li "6" at bounding box center [820, 404] width 28 height 28
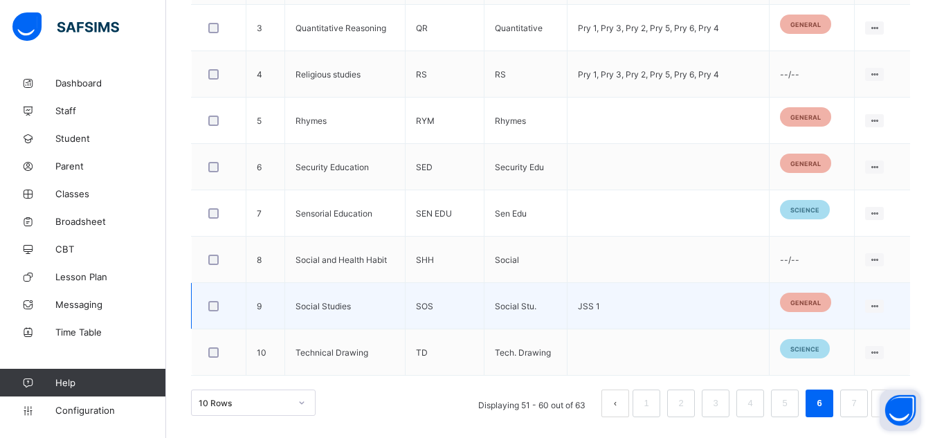
click at [206, 309] on div at bounding box center [219, 306] width 26 height 10
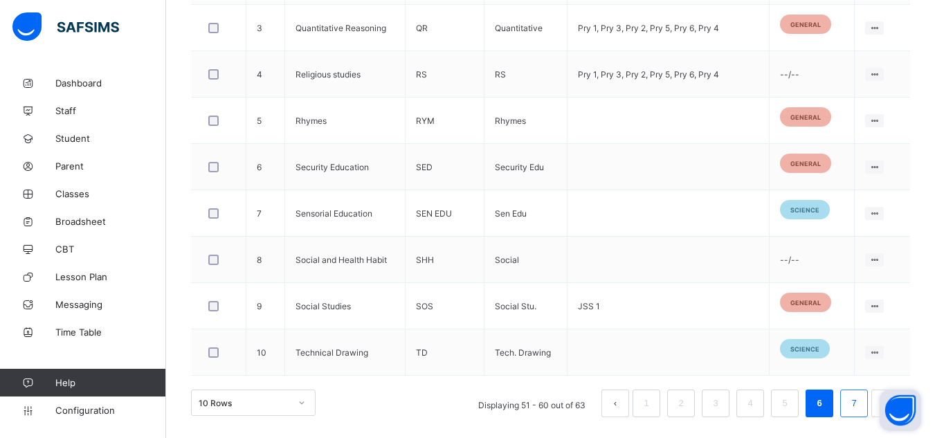
click at [867, 393] on li "7" at bounding box center [854, 404] width 28 height 28
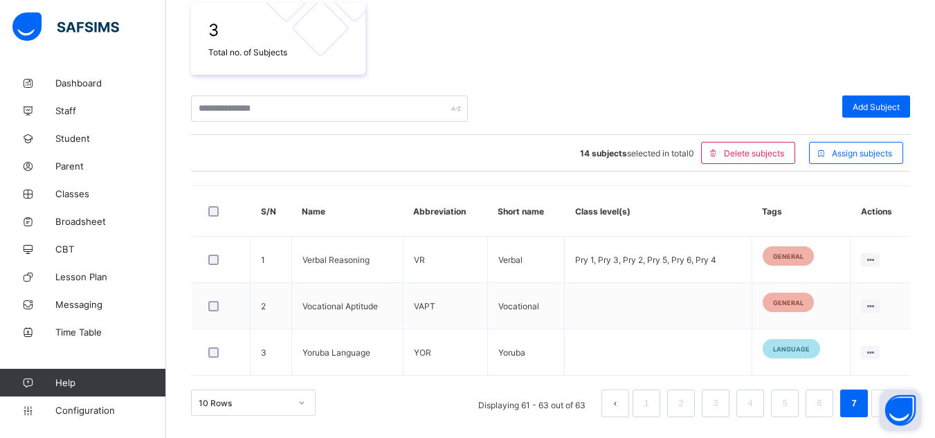
scroll to position [251, 0]
click at [853, 152] on span "Assign subjects" at bounding box center [862, 153] width 60 height 10
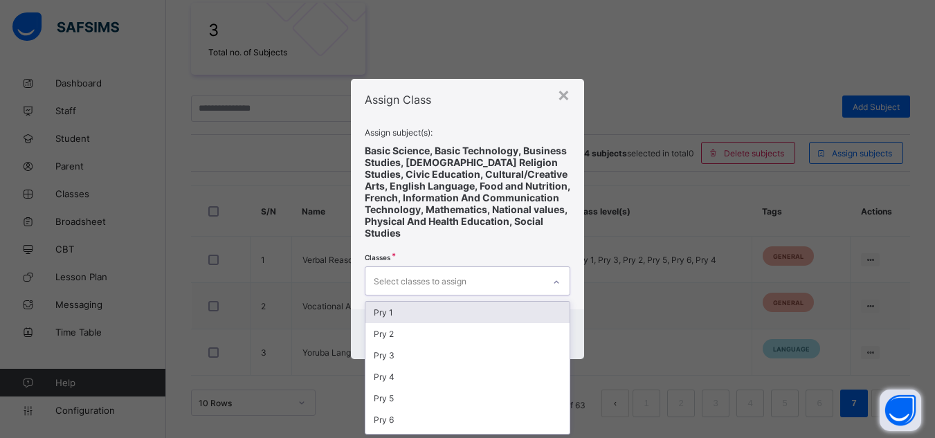
scroll to position [0, 0]
click at [517, 275] on div "Select classes to assign" at bounding box center [454, 280] width 179 height 27
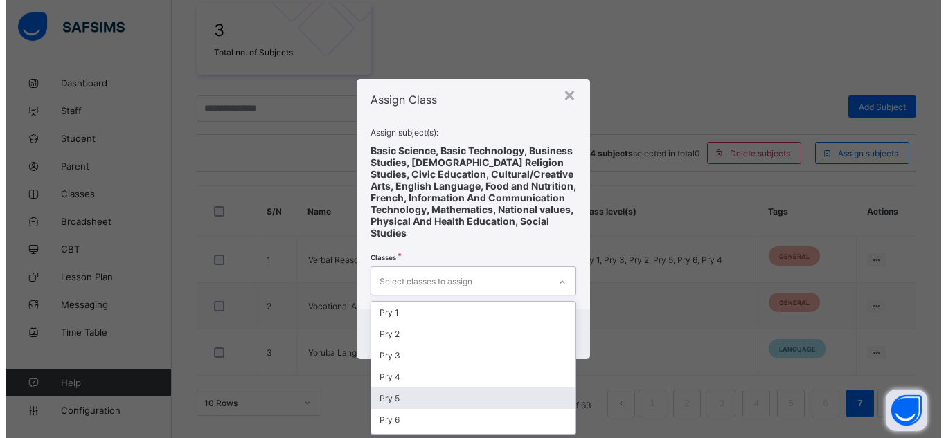
scroll to position [82, 0]
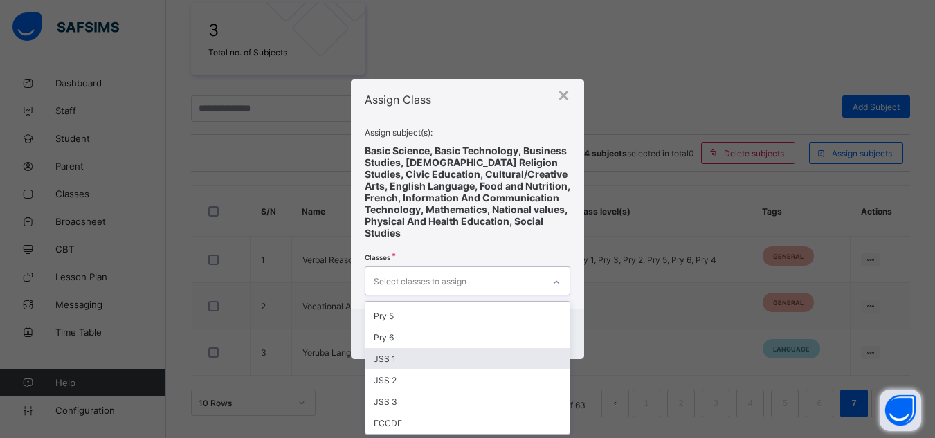
click at [396, 356] on div "JSS 1" at bounding box center [467, 358] width 205 height 21
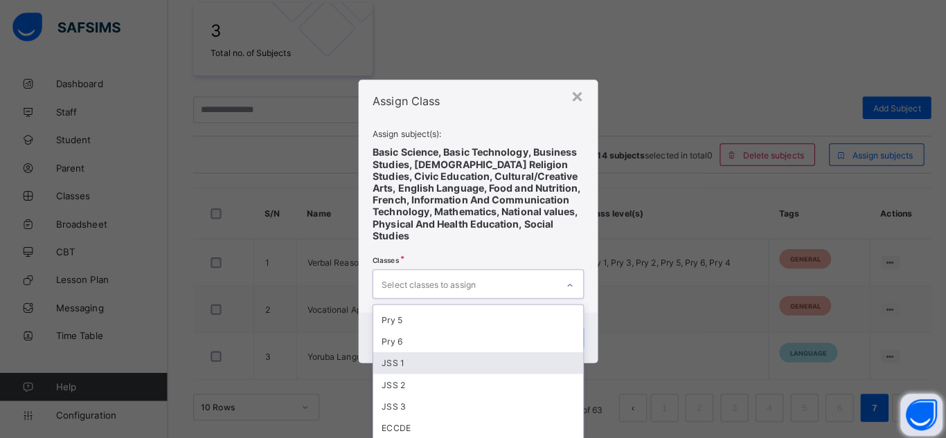
scroll to position [61, 0]
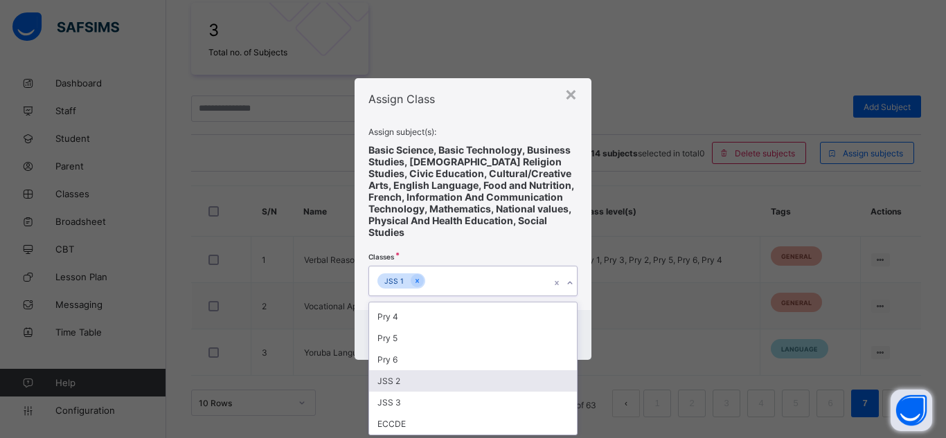
click at [395, 377] on div "JSS 2" at bounding box center [473, 380] width 208 height 21
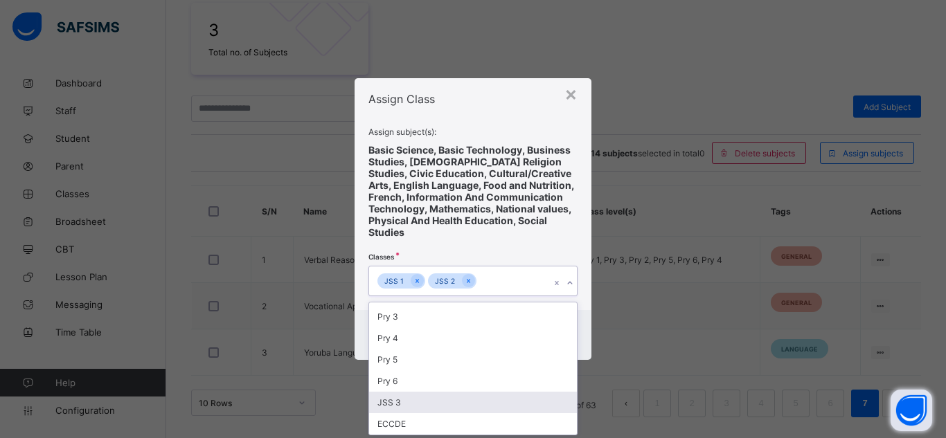
click at [404, 402] on div "JSS 3" at bounding box center [473, 402] width 208 height 21
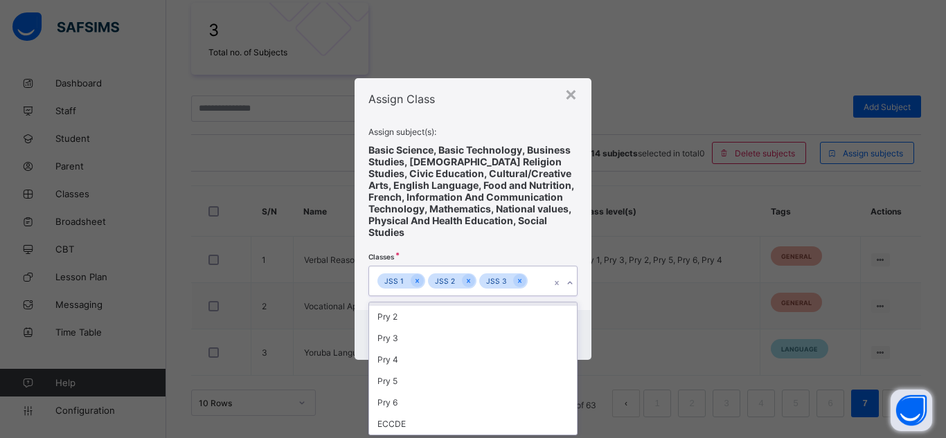
click at [552, 243] on span at bounding box center [472, 252] width 209 height 28
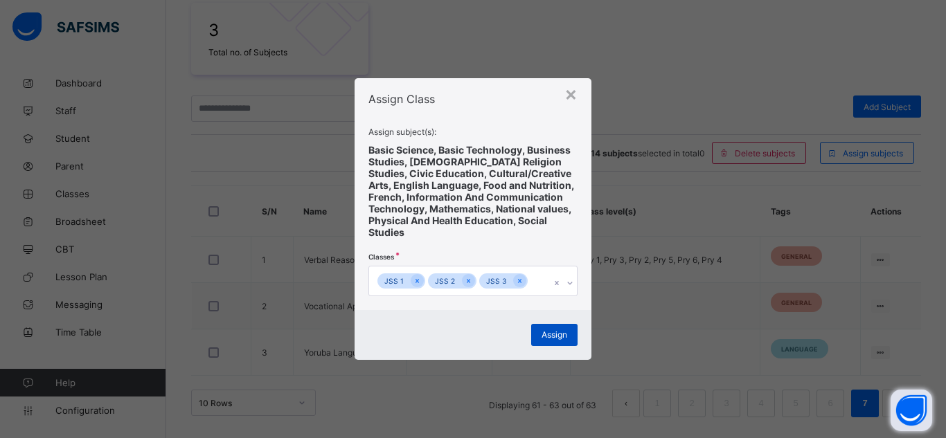
click at [550, 339] on span "Assign" at bounding box center [554, 334] width 26 height 10
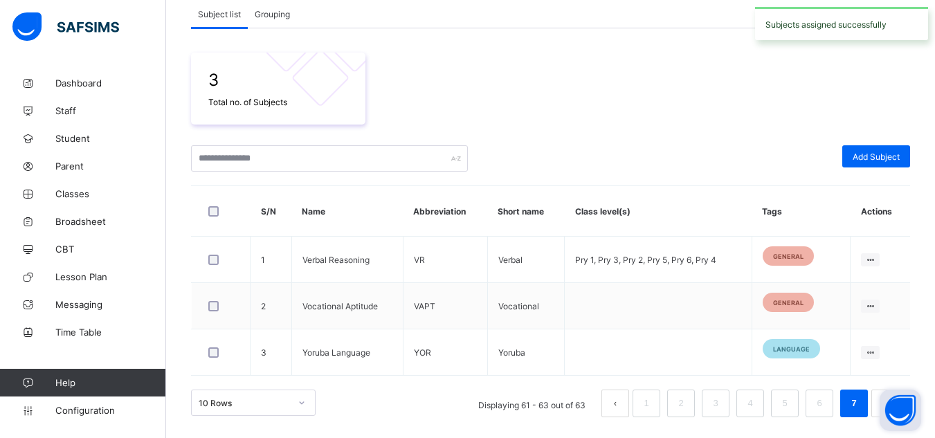
scroll to position [201, 0]
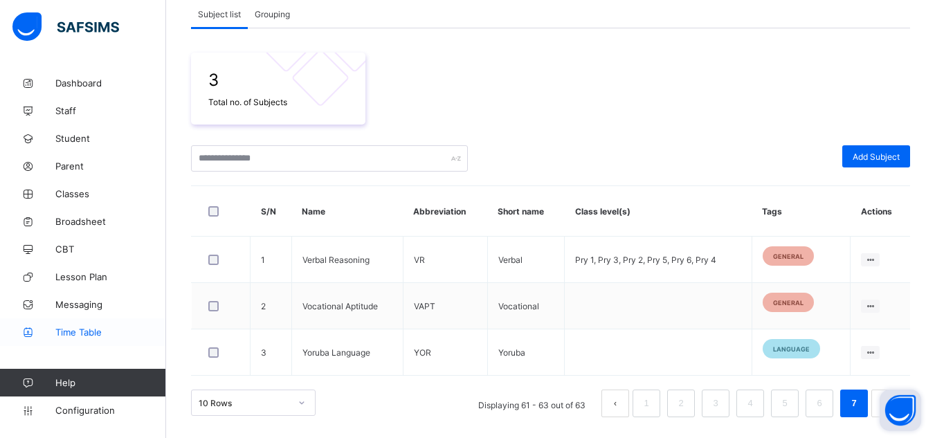
click at [71, 329] on span "Time Table" at bounding box center [110, 332] width 111 height 11
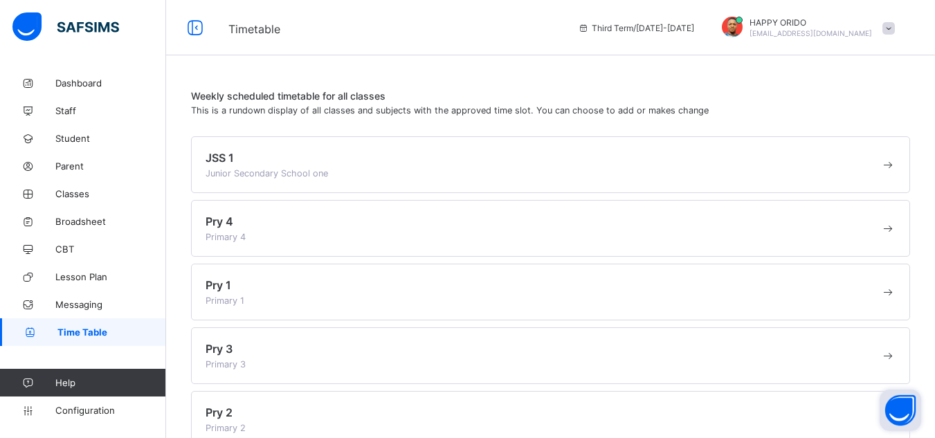
click at [232, 179] on div "JSS 1 Junior Secondary School one" at bounding box center [550, 164] width 719 height 57
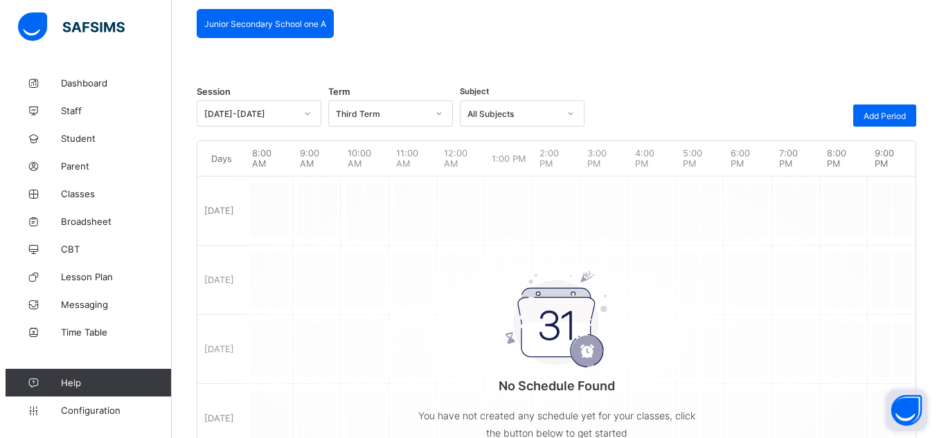
scroll to position [294, 0]
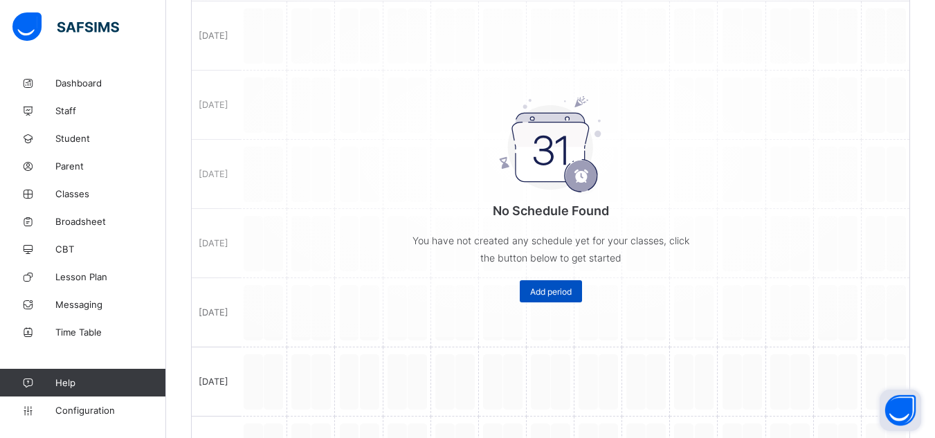
click at [546, 291] on span "Add period" at bounding box center [551, 292] width 42 height 10
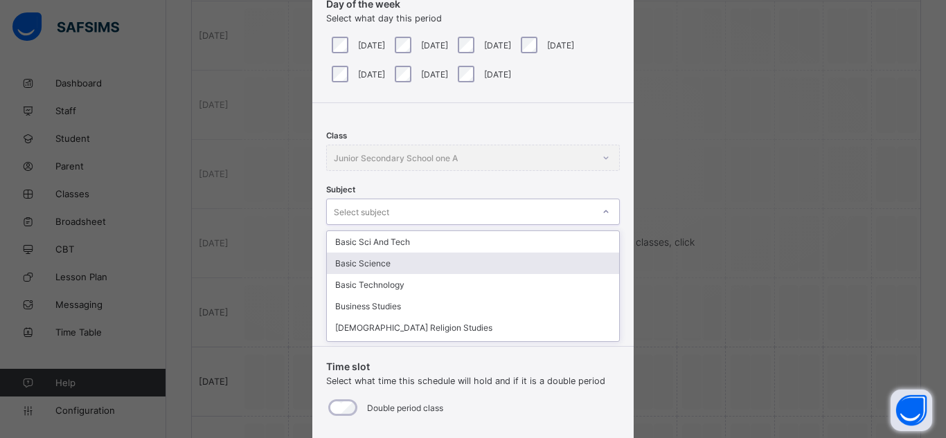
click at [389, 225] on div "option Basic Science focused, 2 of 17. 17 results available. Use Up and Down to…" at bounding box center [472, 212] width 293 height 26
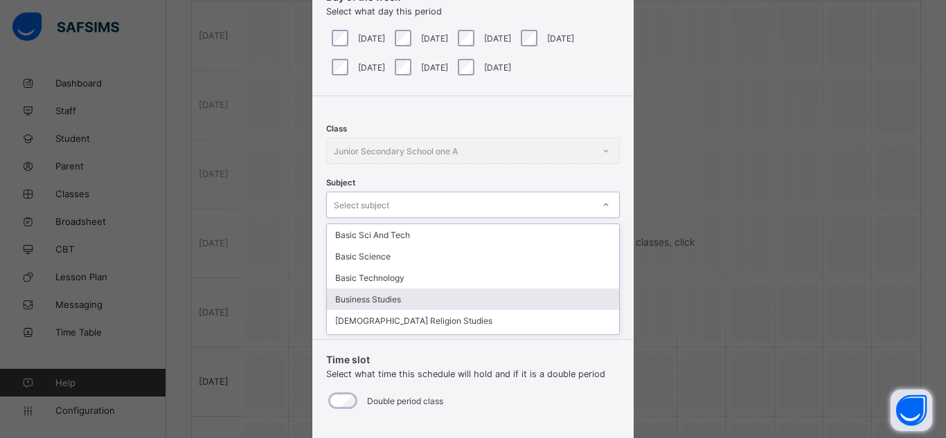
scroll to position [99, 0]
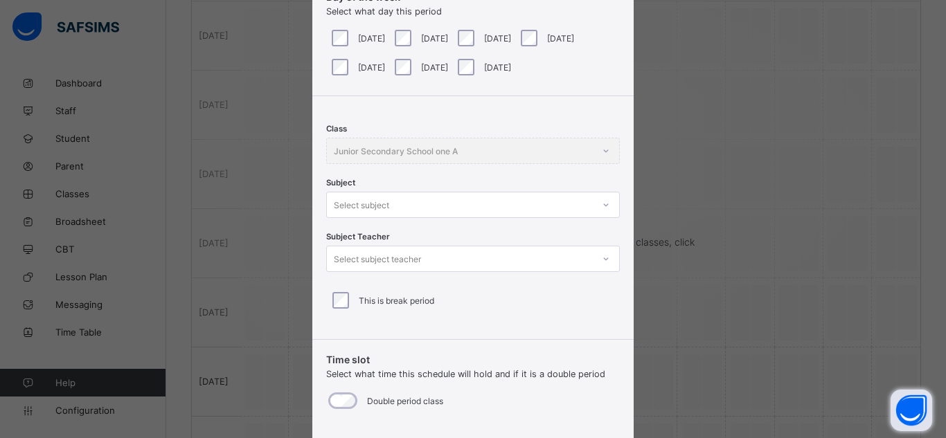
click at [405, 143] on div "Class Junior Secondary School one A" at bounding box center [472, 151] width 293 height 26
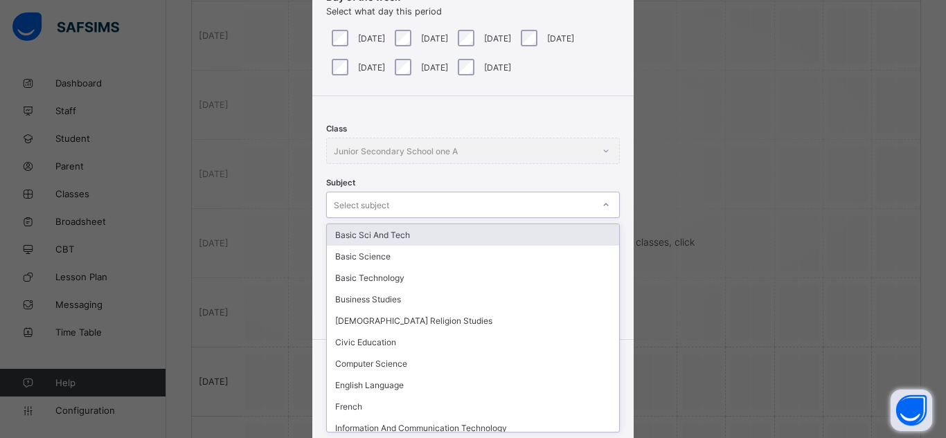
click at [400, 207] on div "Select subject" at bounding box center [460, 204] width 266 height 19
click at [388, 242] on div "Basic Sci And Tech" at bounding box center [473, 234] width 292 height 21
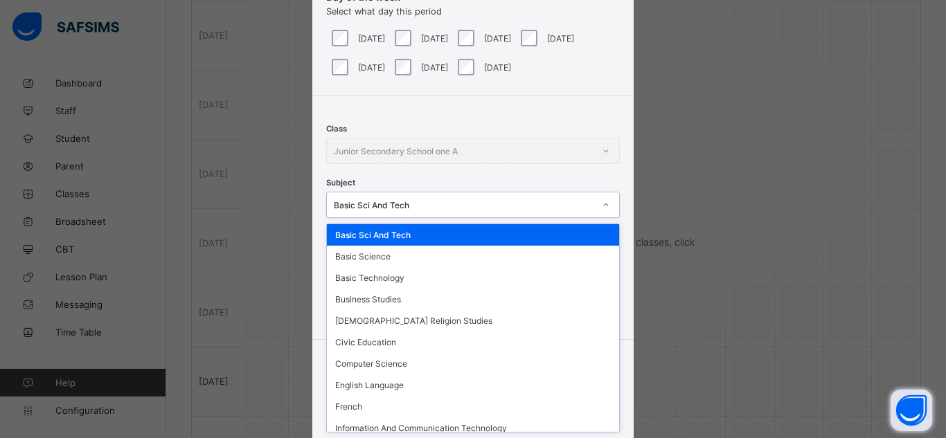
click at [453, 192] on div "Basic Sci And Tech" at bounding box center [472, 205] width 293 height 26
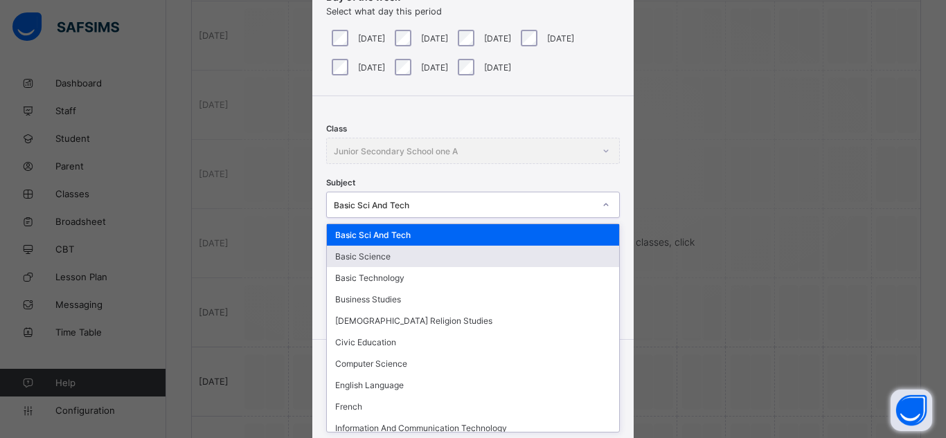
click at [400, 254] on div "Basic Science" at bounding box center [473, 256] width 292 height 21
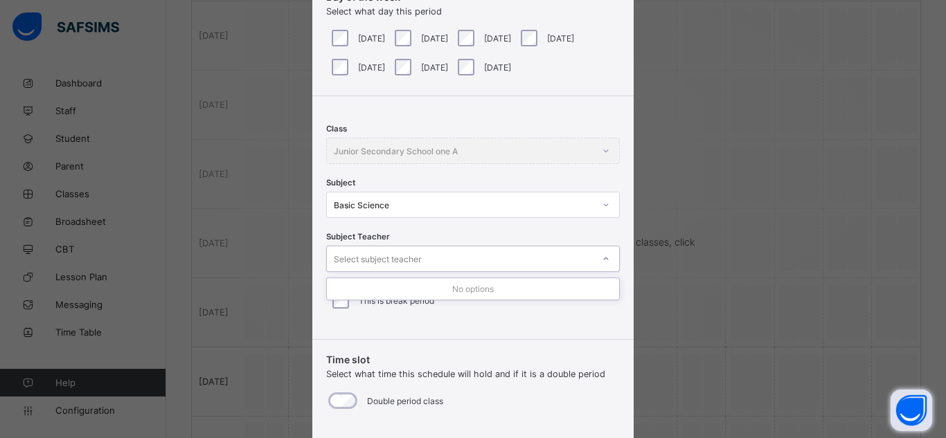
click at [433, 260] on div "Select subject teacher" at bounding box center [460, 258] width 266 height 19
click at [444, 266] on div "Select subject teacher" at bounding box center [460, 258] width 266 height 19
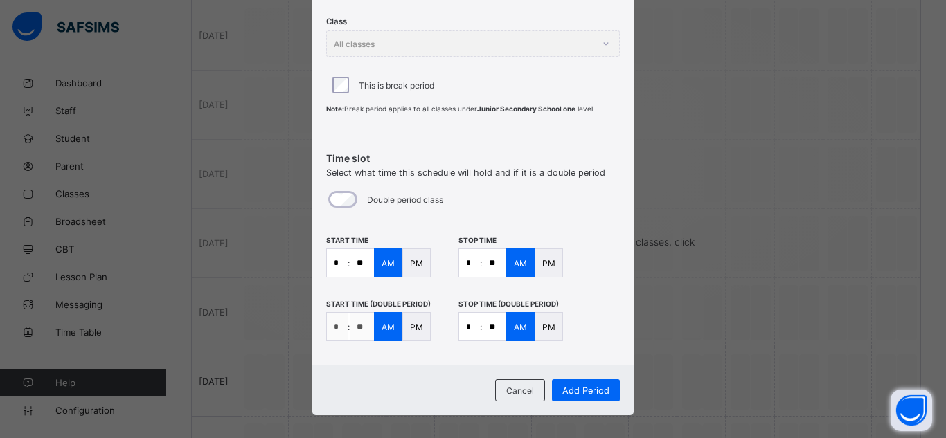
scroll to position [218, 0]
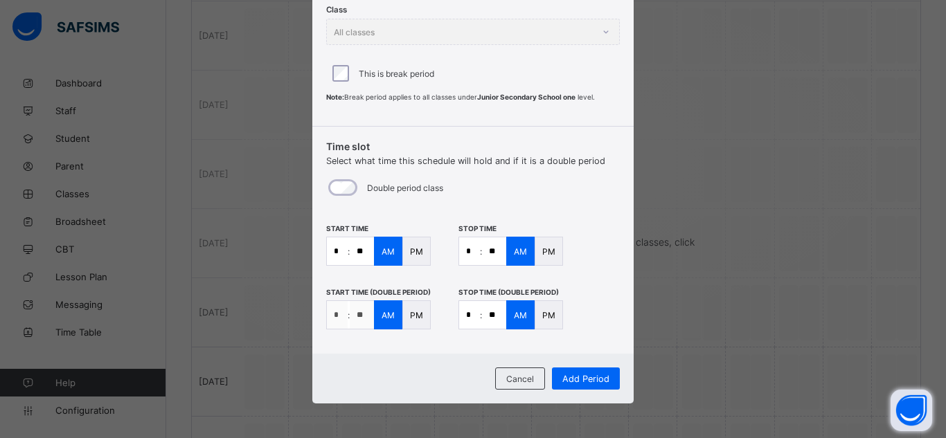
click at [501, 252] on input "**" at bounding box center [494, 251] width 24 height 28
click at [488, 257] on input "**" at bounding box center [494, 251] width 24 height 28
click at [514, 248] on p "AM" at bounding box center [520, 251] width 13 height 10
click at [544, 252] on p "PM" at bounding box center [548, 251] width 13 height 10
click at [514, 253] on p "AM" at bounding box center [520, 251] width 13 height 10
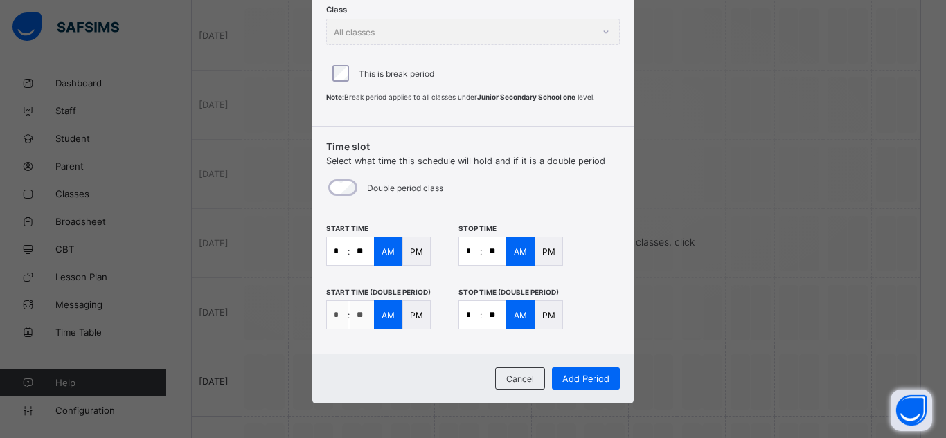
click at [487, 251] on input "**" at bounding box center [494, 251] width 24 height 28
click at [488, 251] on input "**" at bounding box center [494, 251] width 24 height 28
click at [471, 252] on input "*" at bounding box center [469, 251] width 21 height 28
click at [489, 254] on input "**" at bounding box center [494, 251] width 24 height 28
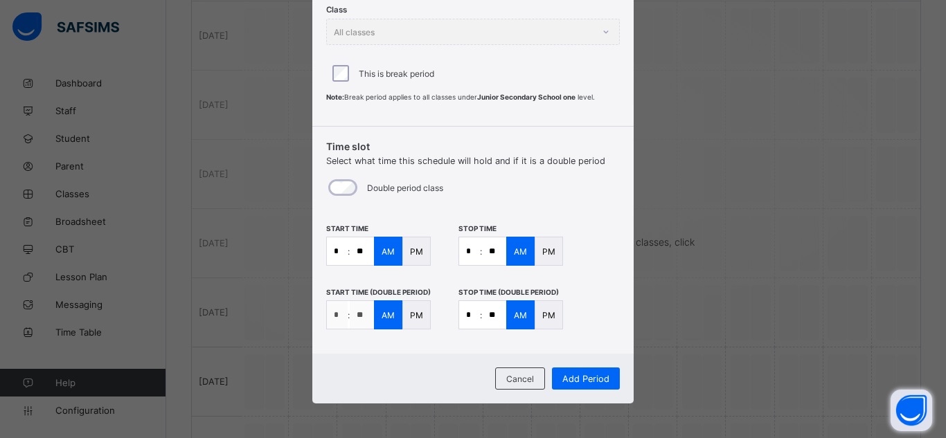
type input "**"
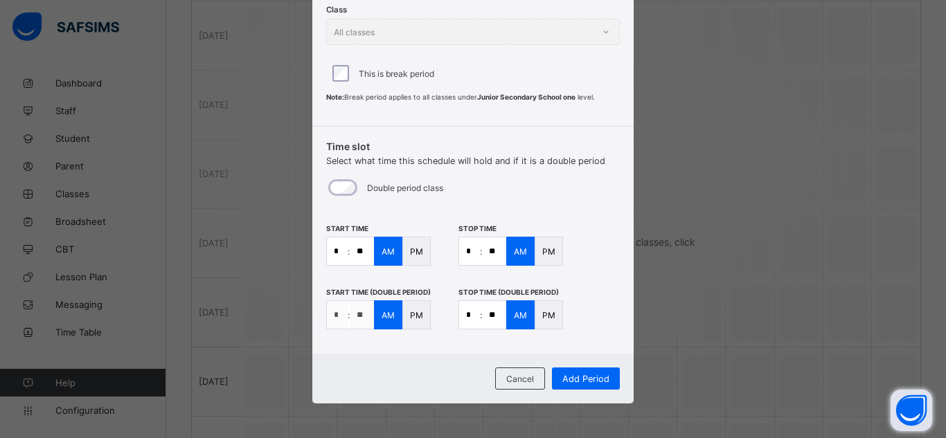
type input "**"
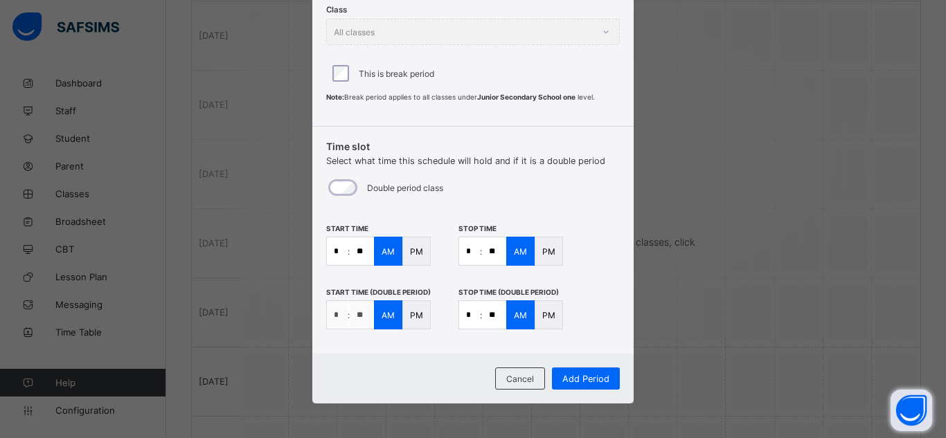
type input "**"
click at [363, 81] on div "This is break period" at bounding box center [472, 73] width 287 height 17
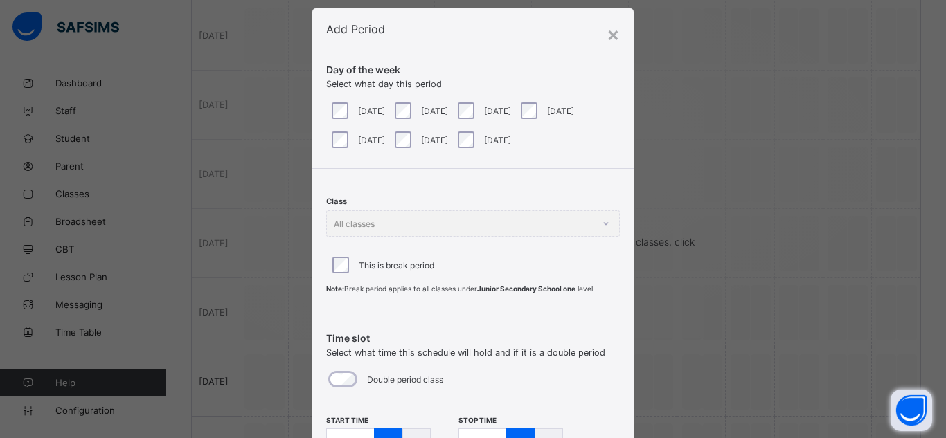
scroll to position [26, 0]
click at [407, 218] on div "Class All classes" at bounding box center [472, 224] width 293 height 26
click at [559, 236] on div "Class All classes" at bounding box center [472, 224] width 293 height 26
click at [604, 226] on div "Class All classes" at bounding box center [472, 224] width 293 height 26
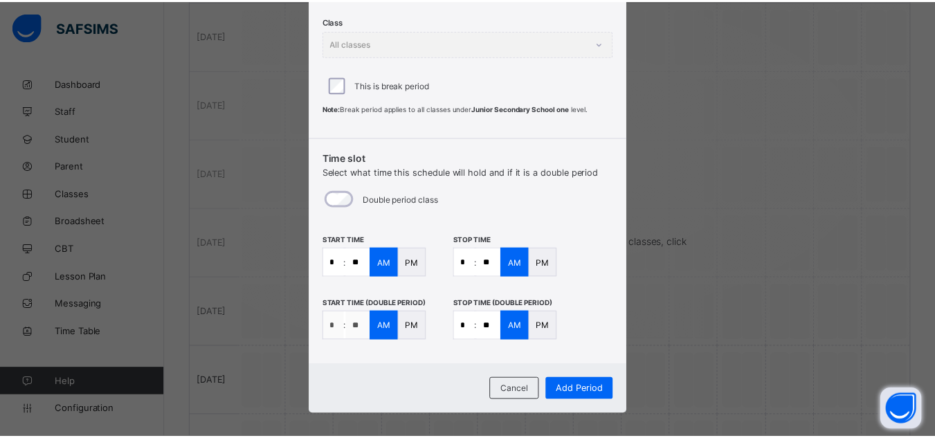
scroll to position [212, 0]
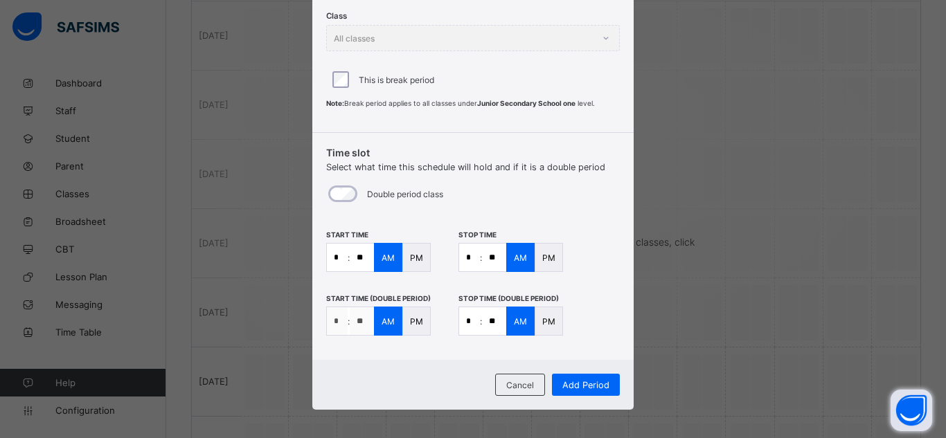
click at [475, 321] on input "*" at bounding box center [469, 321] width 21 height 28
type input "*"
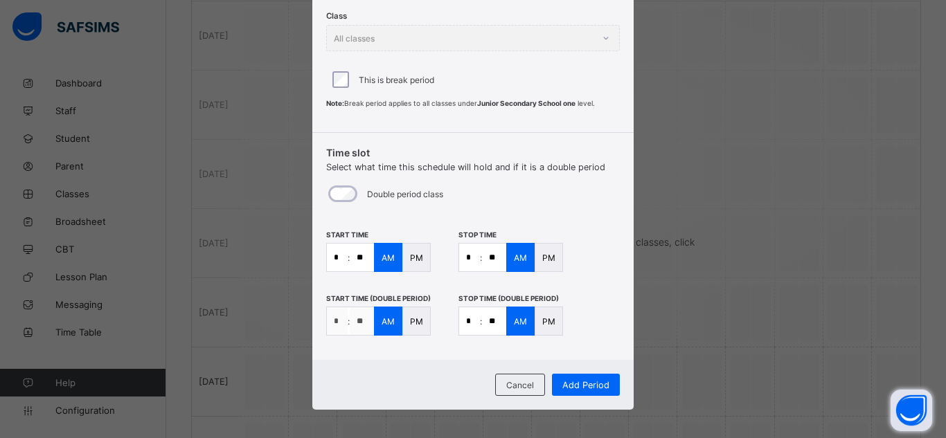
click at [491, 327] on input "**" at bounding box center [494, 321] width 24 height 28
type input "**"
click at [575, 379] on div "Add Period" at bounding box center [586, 385] width 68 height 22
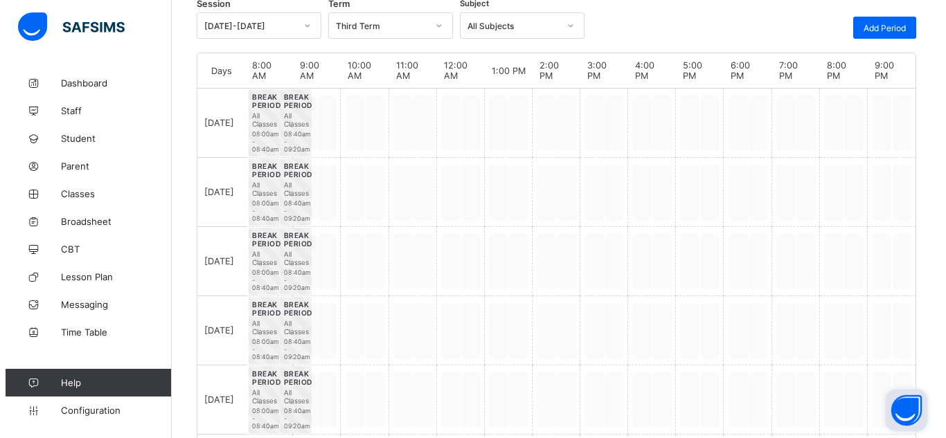
scroll to position [206, 0]
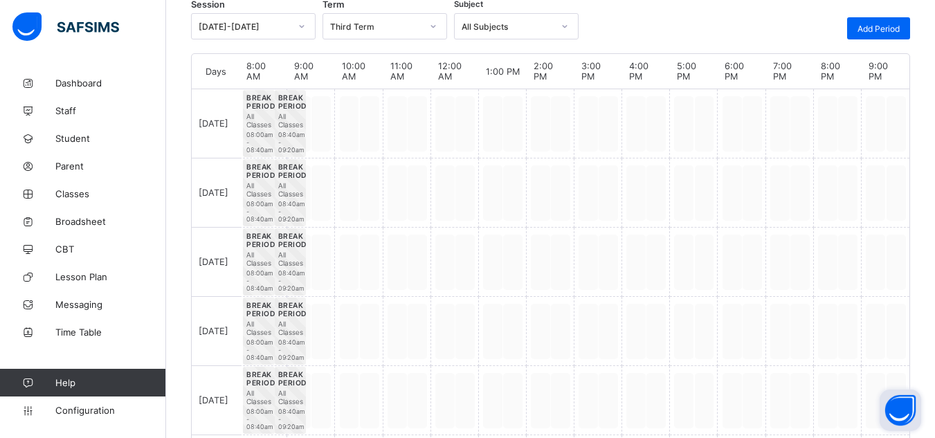
click at [274, 129] on span "Break Period All Classes 08:00am - 08:40am" at bounding box center [258, 123] width 31 height 67
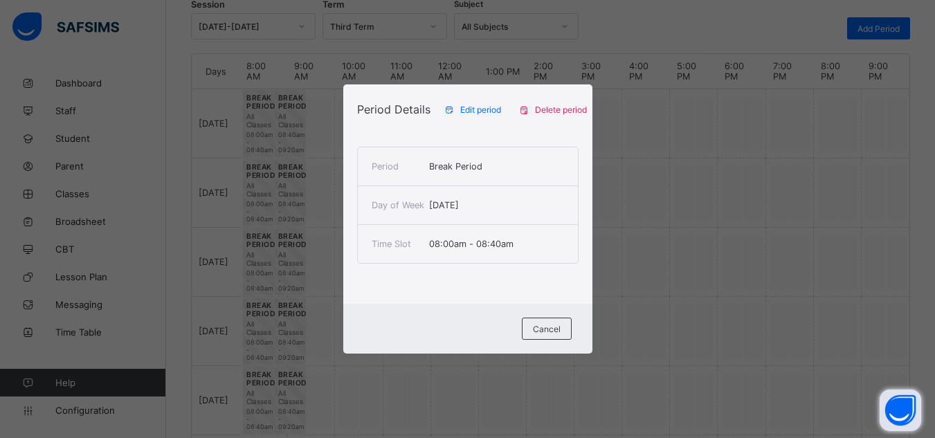
click at [478, 112] on span "Edit period" at bounding box center [480, 110] width 41 height 10
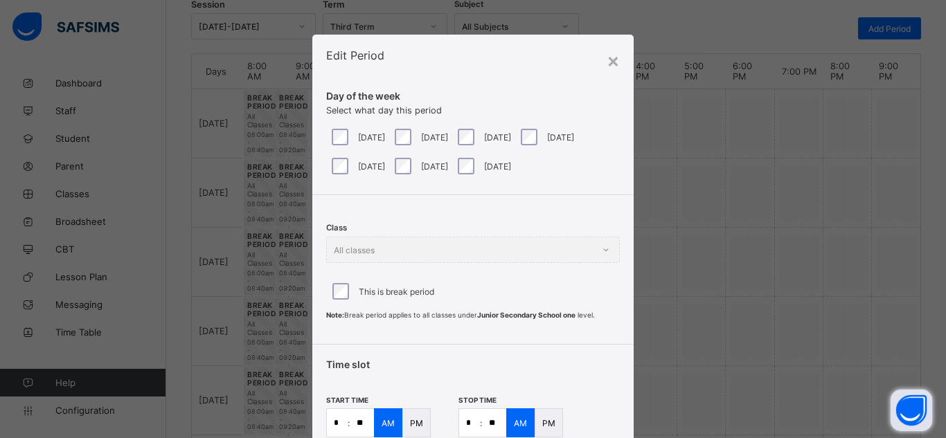
click at [440, 283] on div "This is break period" at bounding box center [472, 291] width 287 height 17
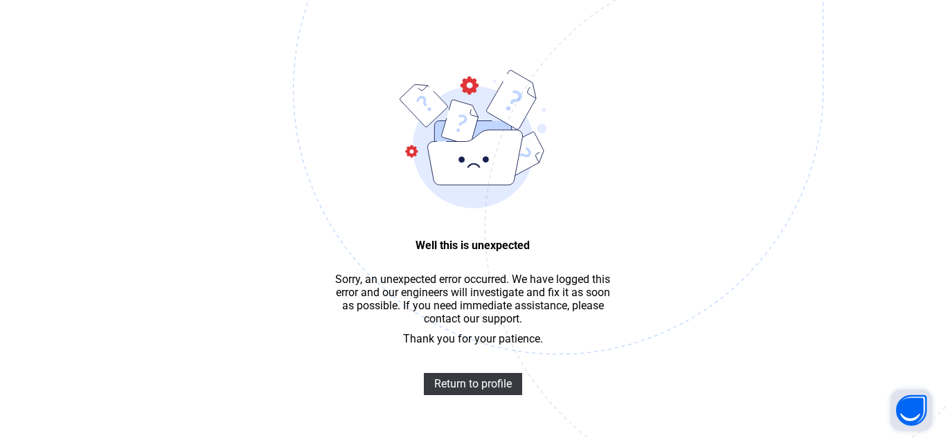
scroll to position [42, 0]
click at [448, 388] on span "Return to profile" at bounding box center [473, 383] width 78 height 13
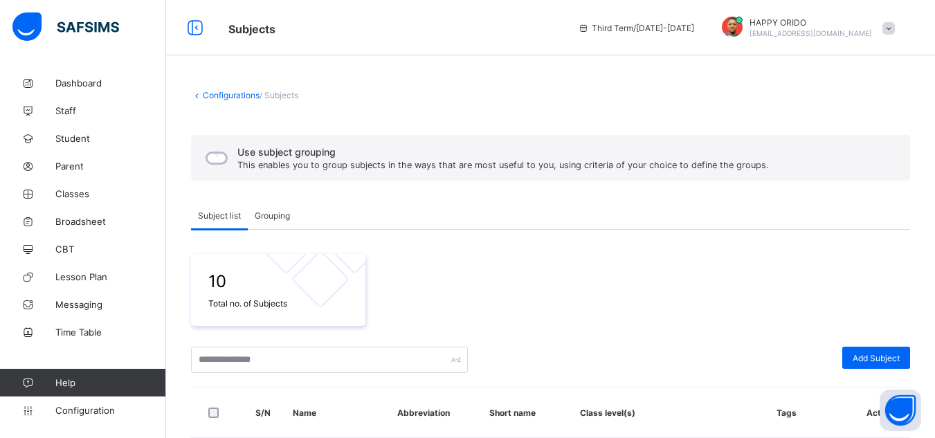
click at [197, 99] on icon at bounding box center [197, 95] width 12 height 10
click at [206, 96] on link "Configurations" at bounding box center [231, 95] width 57 height 10
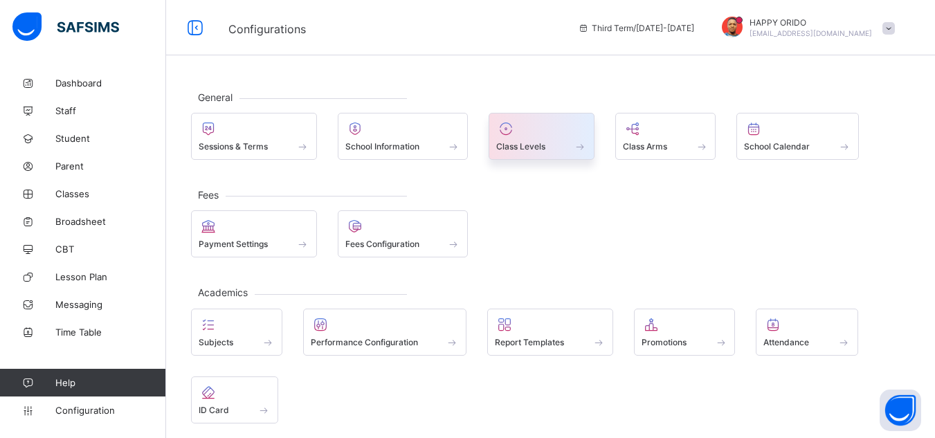
click at [524, 127] on div at bounding box center [541, 128] width 91 height 17
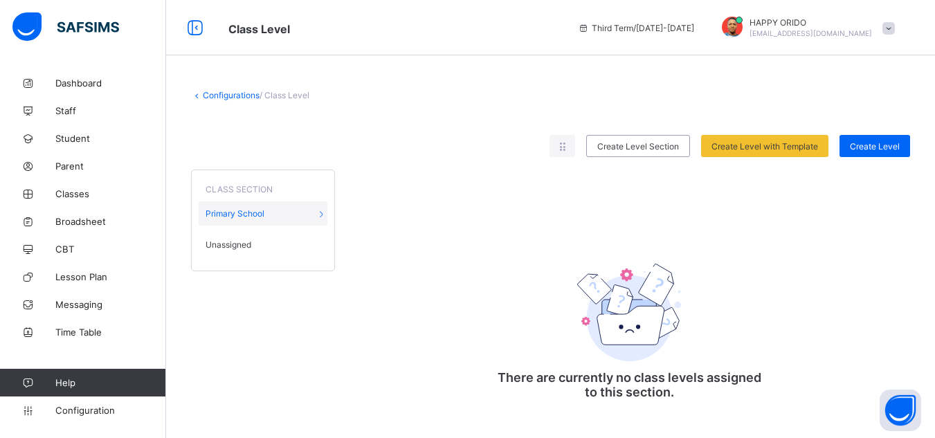
click at [206, 89] on div "Configurations / Class Level Rearrange levels Create Level Section Create Level…" at bounding box center [550, 255] width 769 height 372
click at [220, 94] on link "Configurations" at bounding box center [231, 95] width 57 height 10
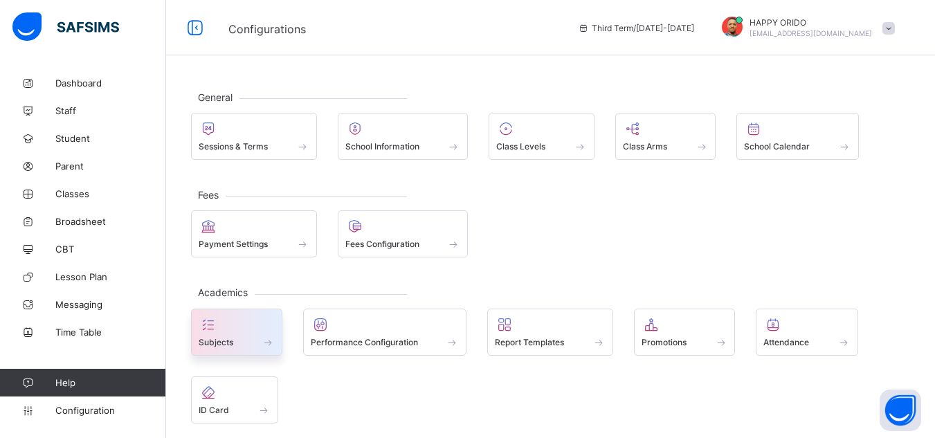
click at [257, 352] on div "Subjects" at bounding box center [236, 332] width 91 height 47
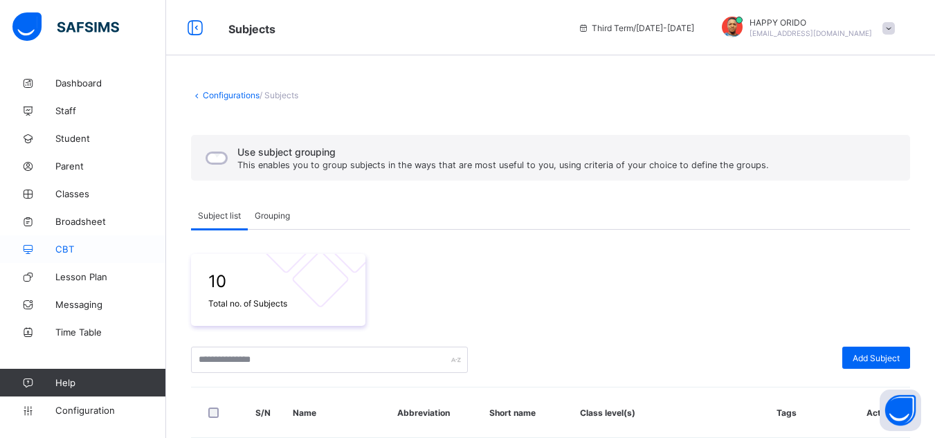
click at [59, 247] on span "CBT" at bounding box center [110, 249] width 111 height 11
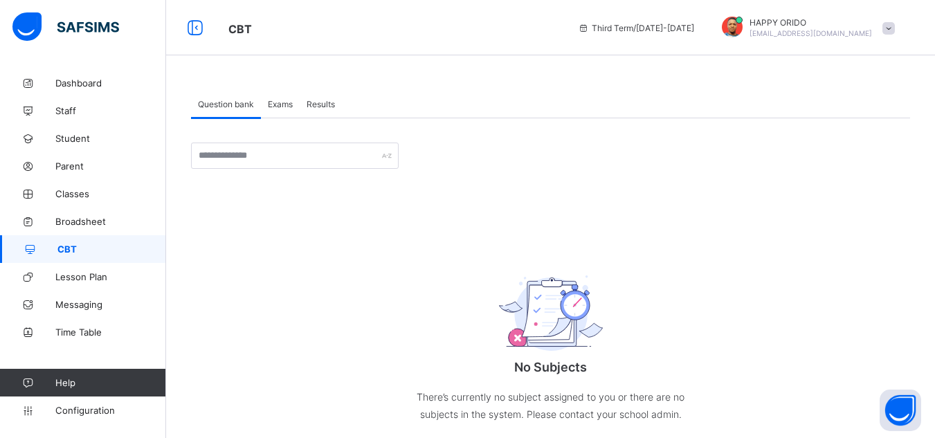
click at [278, 107] on span "Exams" at bounding box center [280, 104] width 25 height 10
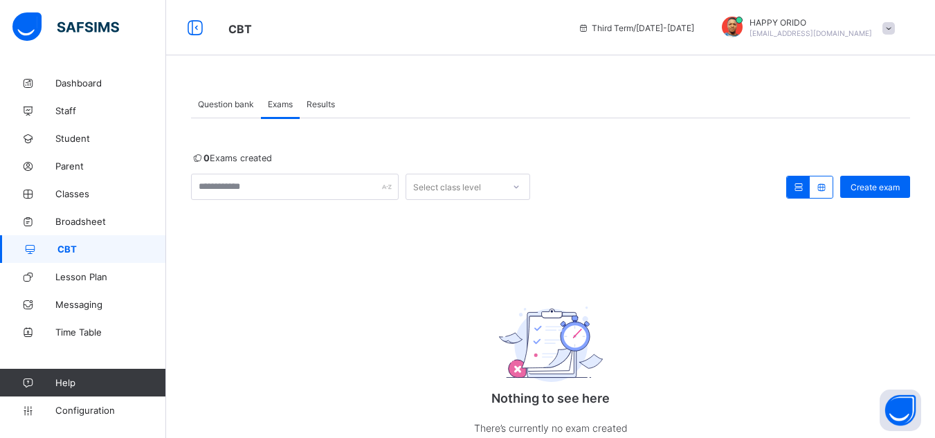
click at [316, 99] on span "Results" at bounding box center [321, 104] width 28 height 10
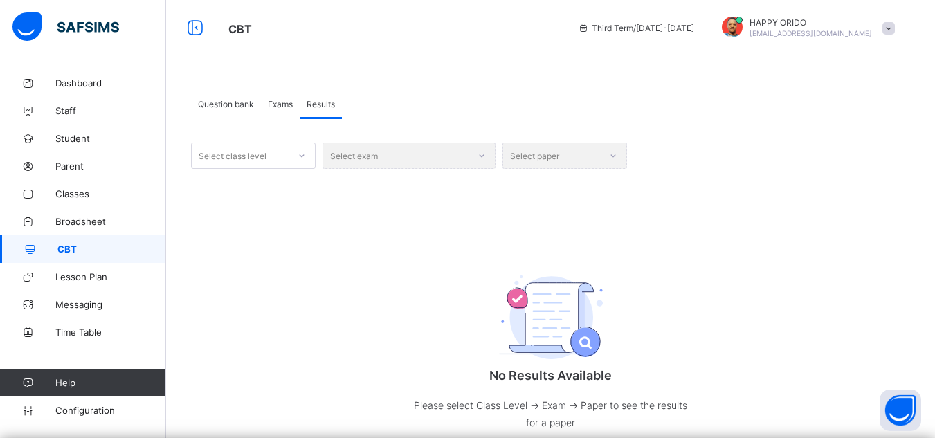
click at [388, 165] on div "Select exam" at bounding box center [409, 156] width 173 height 26
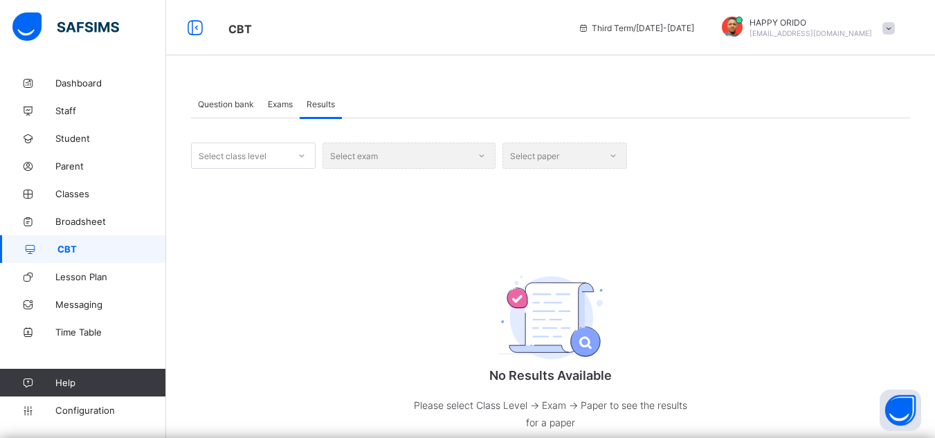
click at [527, 167] on div "Select paper" at bounding box center [565, 156] width 125 height 26
click at [213, 105] on span "Question bank" at bounding box center [226, 104] width 56 height 10
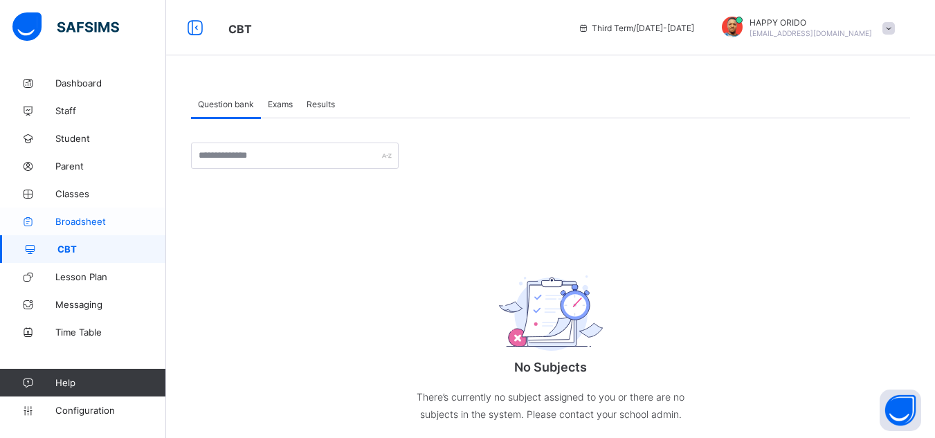
click at [125, 226] on span "Broadsheet" at bounding box center [110, 221] width 111 height 11
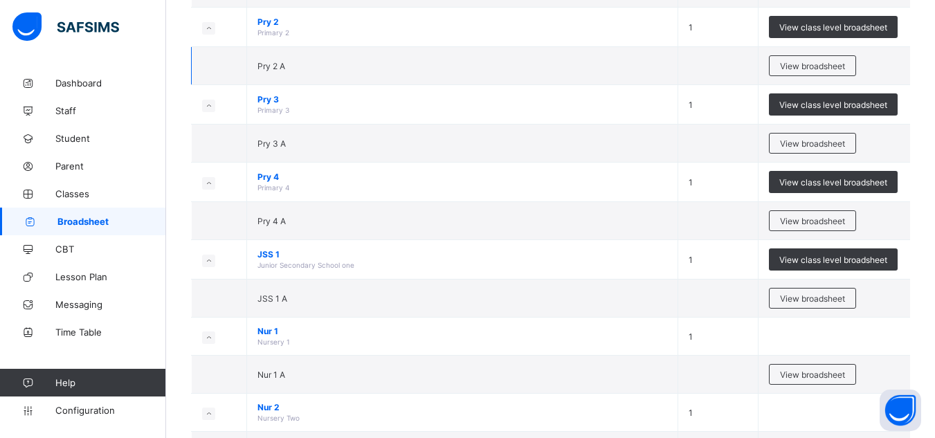
scroll to position [233, 0]
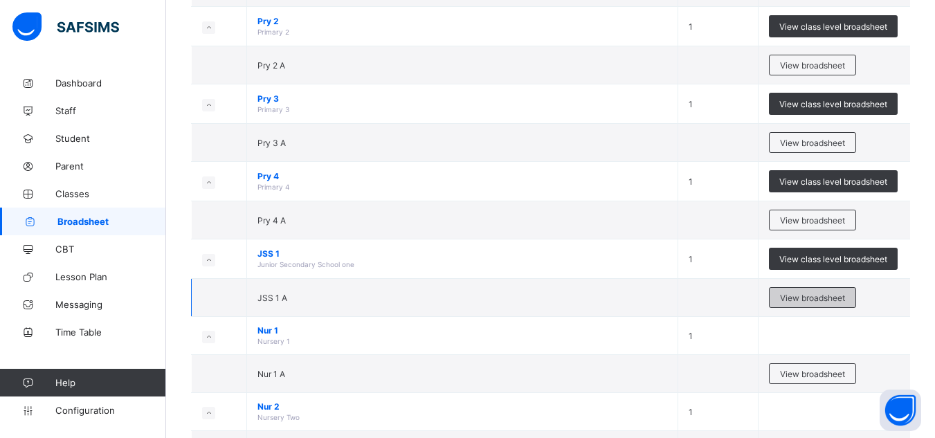
click at [808, 293] on span "View broadsheet" at bounding box center [812, 298] width 65 height 10
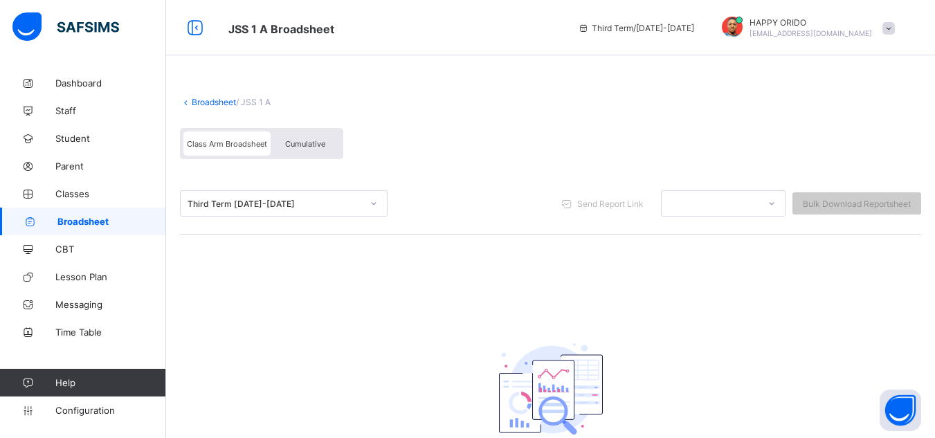
click at [301, 145] on span "Cumulative" at bounding box center [305, 144] width 40 height 10
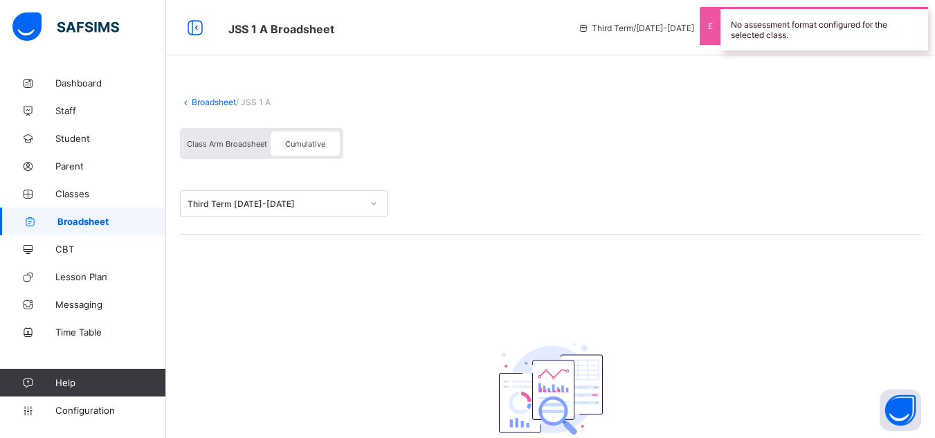
click at [235, 140] on span "Class Arm Broadsheet" at bounding box center [227, 144] width 80 height 10
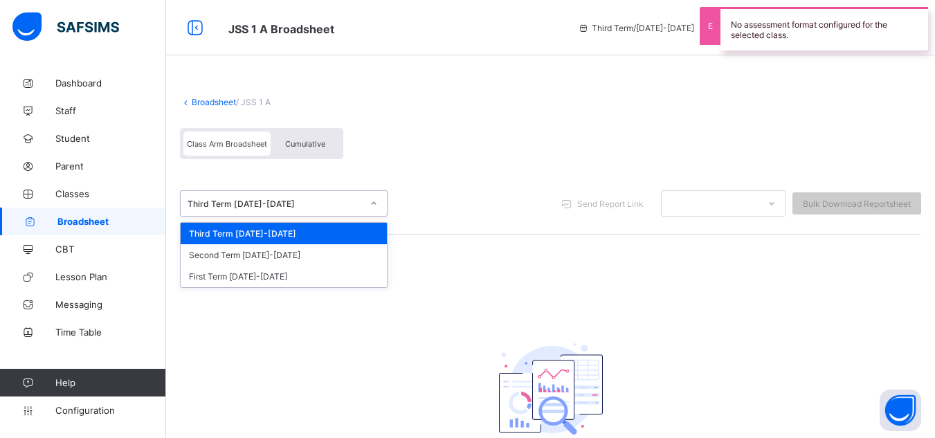
click at [365, 207] on div at bounding box center [374, 203] width 24 height 22
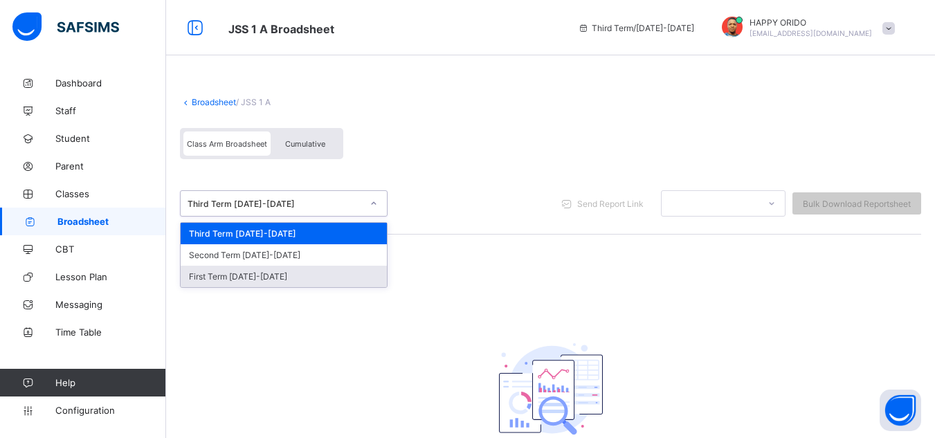
click at [314, 275] on div "First Term [DATE]-[DATE]" at bounding box center [284, 276] width 206 height 21
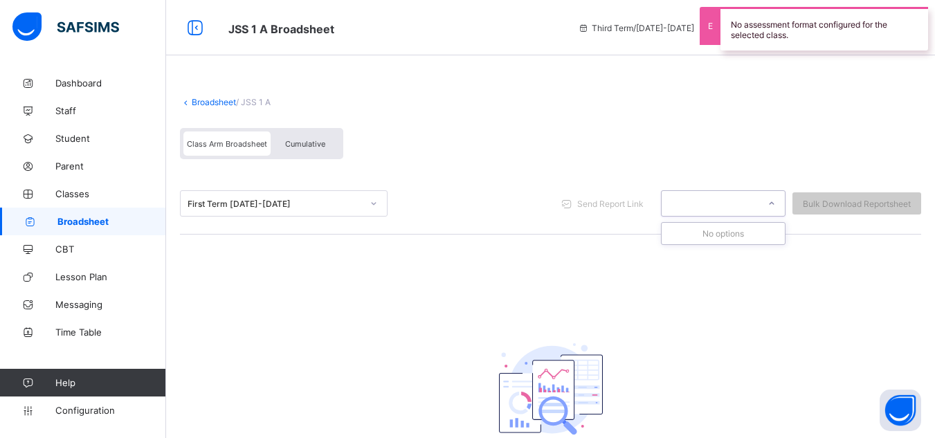
click at [750, 213] on div at bounding box center [723, 203] width 125 height 26
click at [741, 240] on div "No options" at bounding box center [723, 233] width 123 height 21
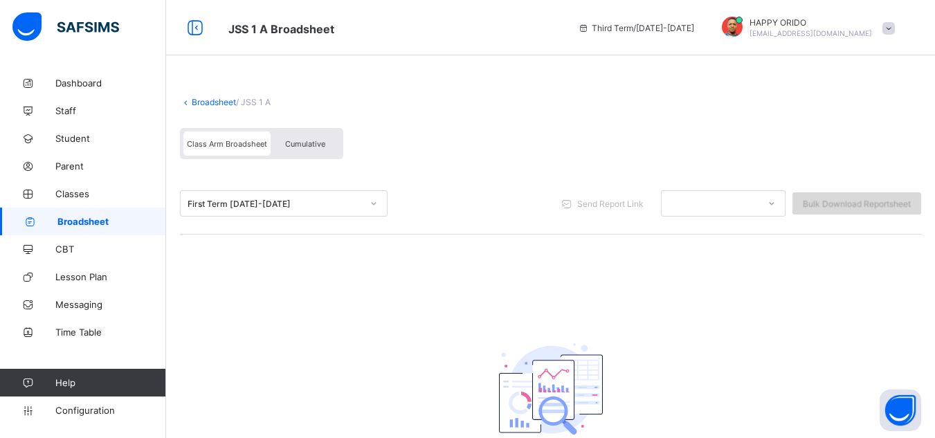
click at [835, 201] on span "Bulk Download Reportsheet" at bounding box center [857, 204] width 108 height 10
click at [747, 271] on div "Broadsheet / JSS 1 A Class Arm Broadsheet Cumulative First Term [DATE]-[DATE] S…" at bounding box center [550, 307] width 769 height 476
click at [98, 408] on span "Configuration" at bounding box center [110, 410] width 110 height 11
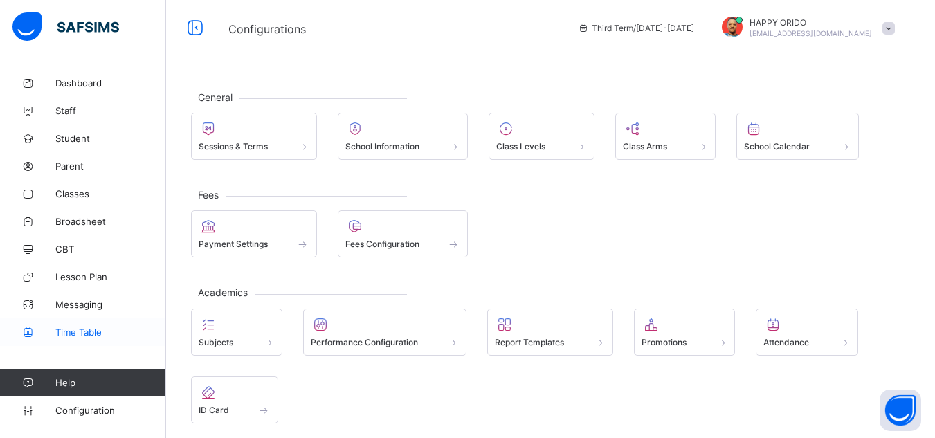
click at [85, 331] on span "Time Table" at bounding box center [110, 332] width 111 height 11
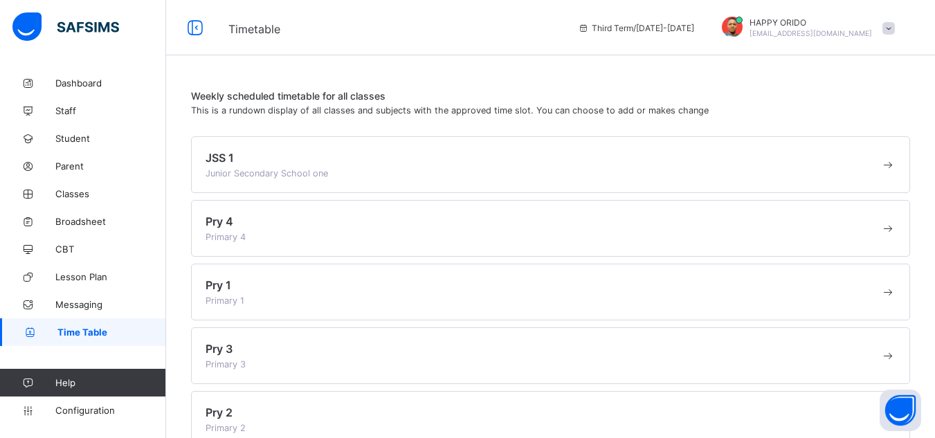
click at [238, 171] on span "Junior Secondary School one" at bounding box center [267, 173] width 123 height 10
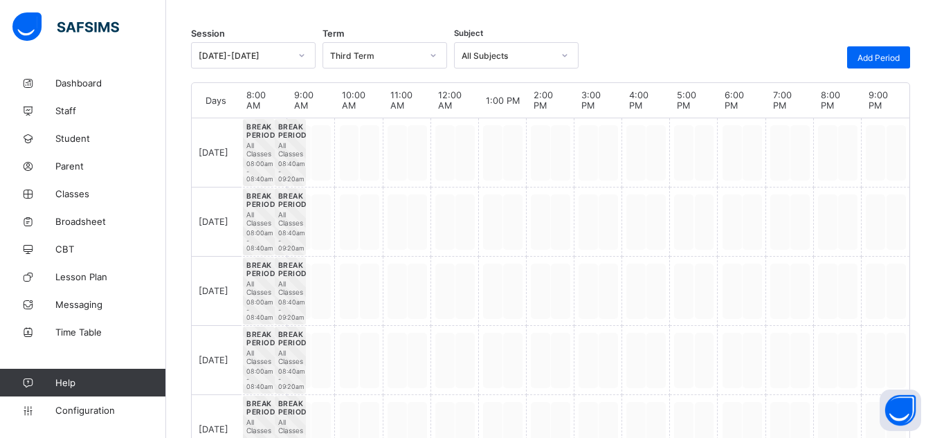
scroll to position [178, 0]
click at [368, 152] on div at bounding box center [359, 152] width 48 height 69
drag, startPoint x: 368, startPoint y: 152, endPoint x: 349, endPoint y: 145, distance: 20.8
click at [349, 145] on div at bounding box center [359, 152] width 48 height 69
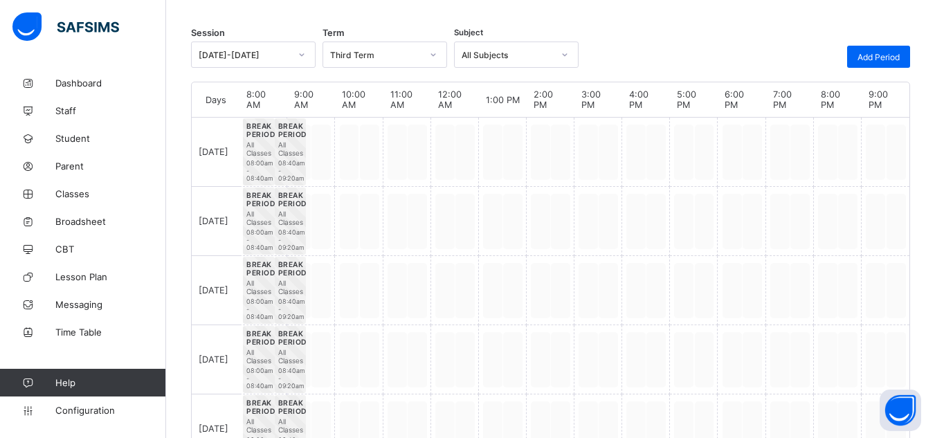
click at [349, 145] on div at bounding box center [359, 152] width 48 height 69
click at [293, 152] on span "All Classes" at bounding box center [290, 149] width 24 height 17
